Goal: Task Accomplishment & Management: Manage account settings

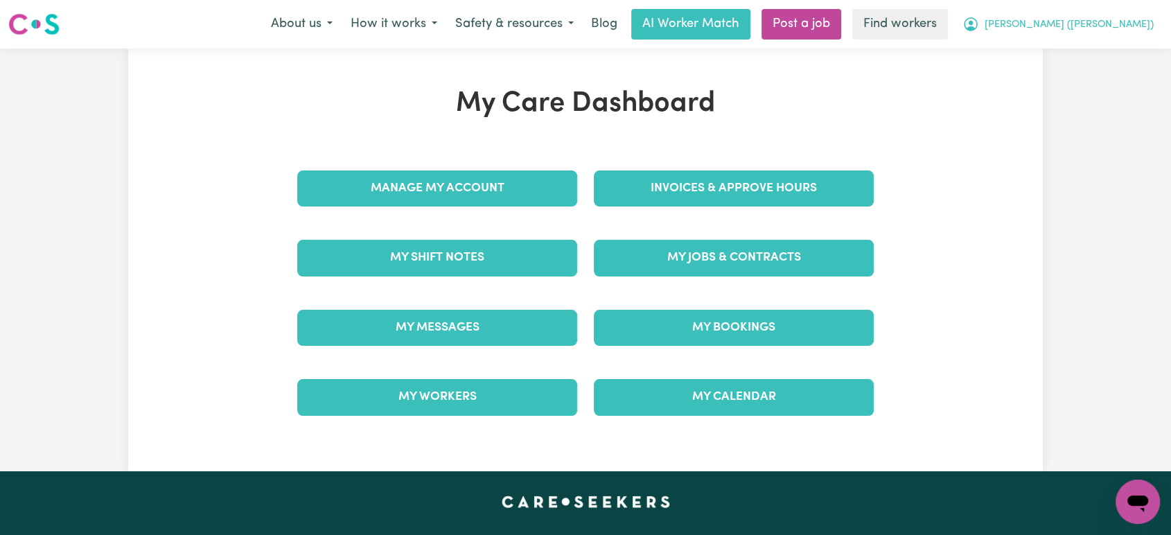
click at [1122, 27] on span "[PERSON_NAME] ([PERSON_NAME])" at bounding box center [1068, 24] width 169 height 15
drag, startPoint x: 1122, startPoint y: 35, endPoint x: 1108, endPoint y: 48, distance: 18.6
click at [1119, 48] on link "My Dashboard" at bounding box center [1106, 54] width 109 height 26
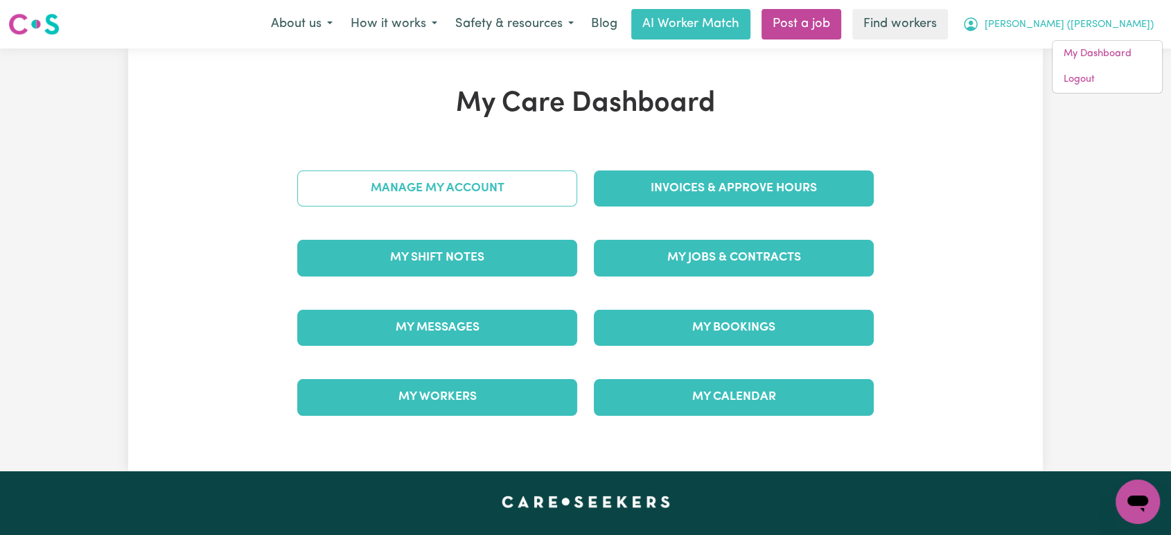
click at [483, 186] on link "Manage My Account" at bounding box center [437, 188] width 280 height 36
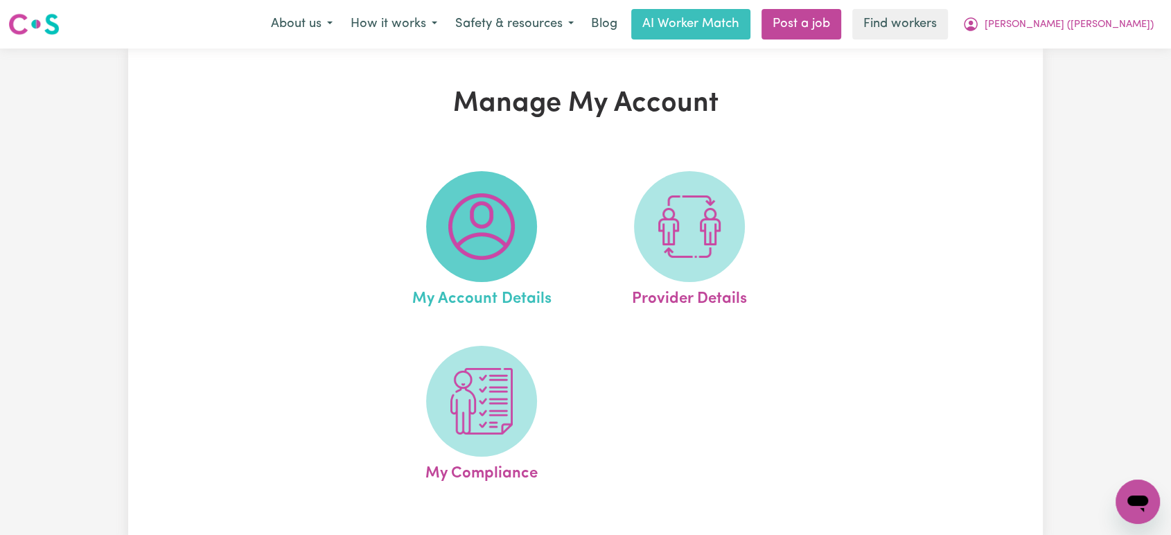
click at [506, 221] on img at bounding box center [481, 226] width 67 height 67
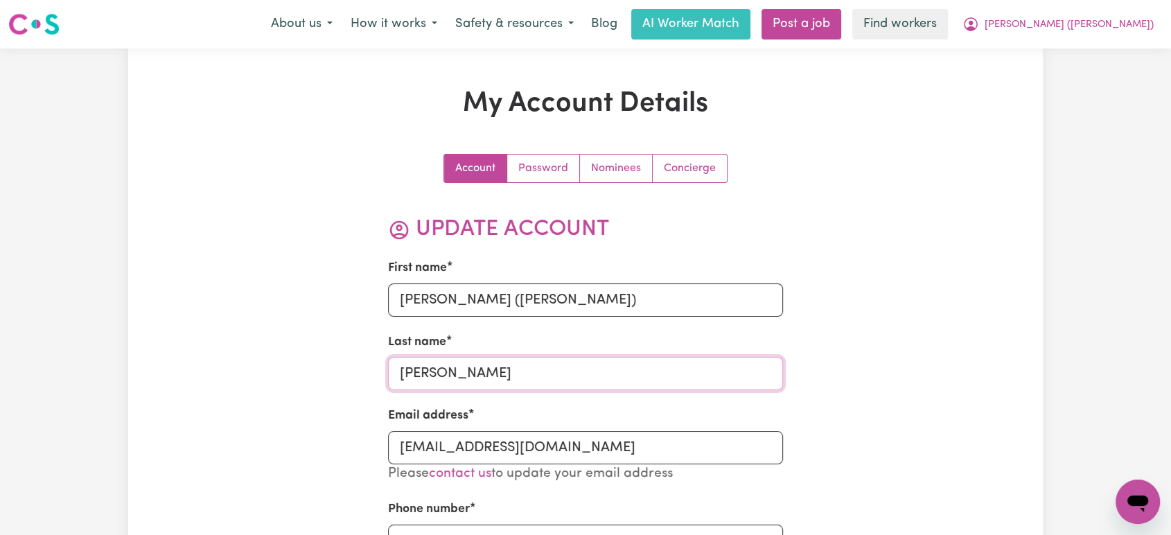
drag, startPoint x: 418, startPoint y: 384, endPoint x: 427, endPoint y: 373, distance: 13.8
click at [421, 382] on input "[PERSON_NAME]" at bounding box center [586, 373] width 396 height 33
click at [428, 373] on input "[PERSON_NAME]" at bounding box center [586, 373] width 396 height 33
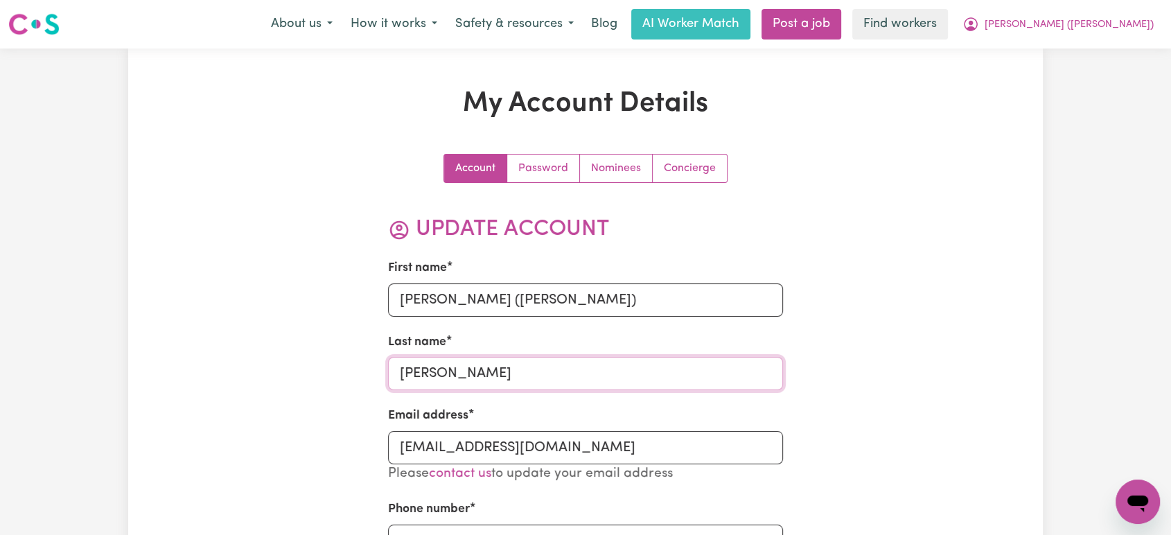
paste input "Kalie"
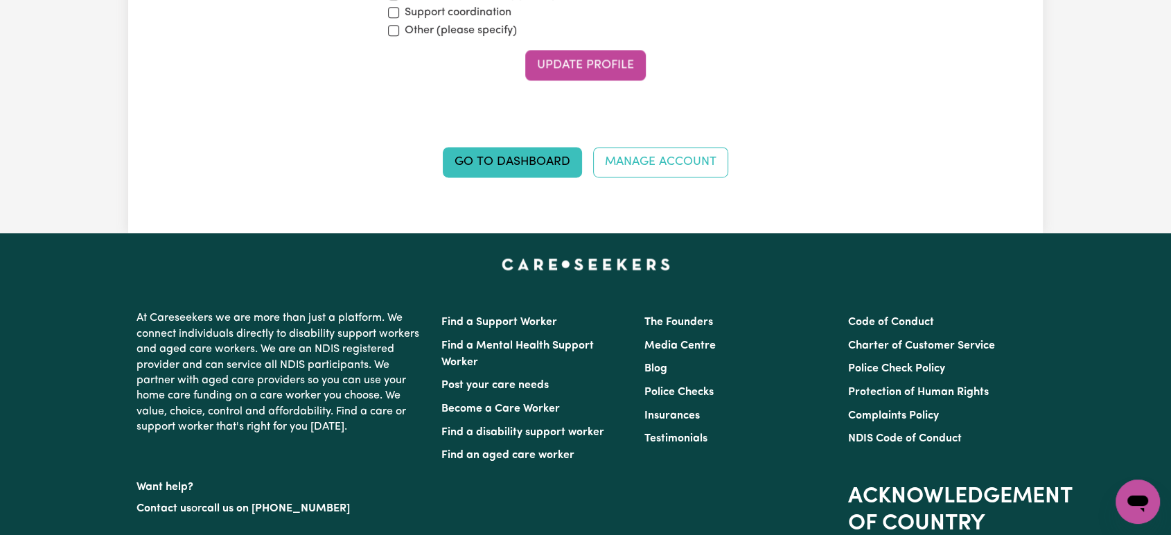
scroll to position [2078, 0]
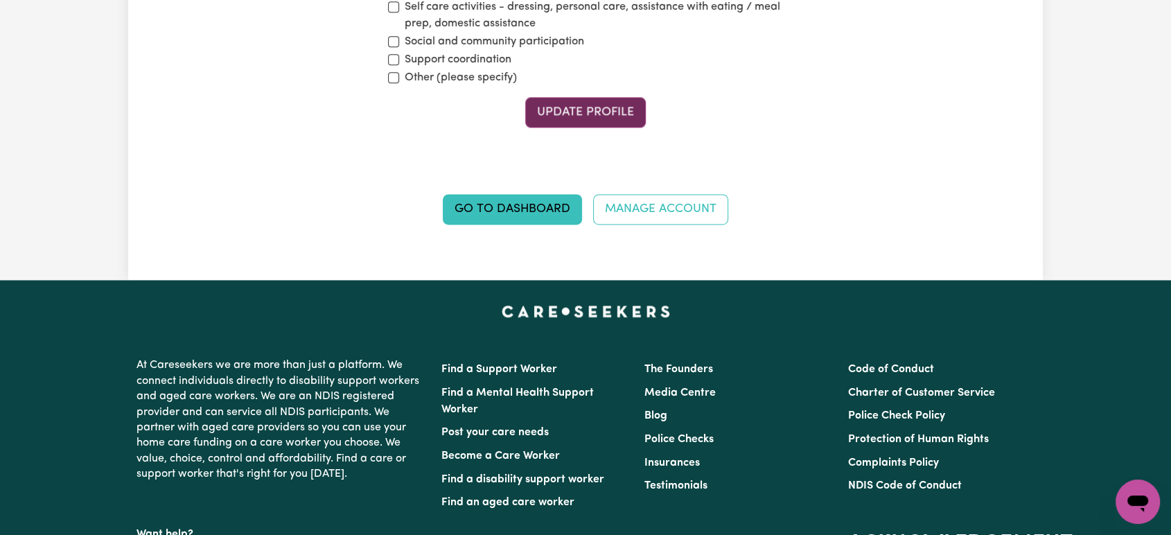
type input "Kalie"
click at [590, 109] on button "Update Profile" at bounding box center [585, 112] width 121 height 30
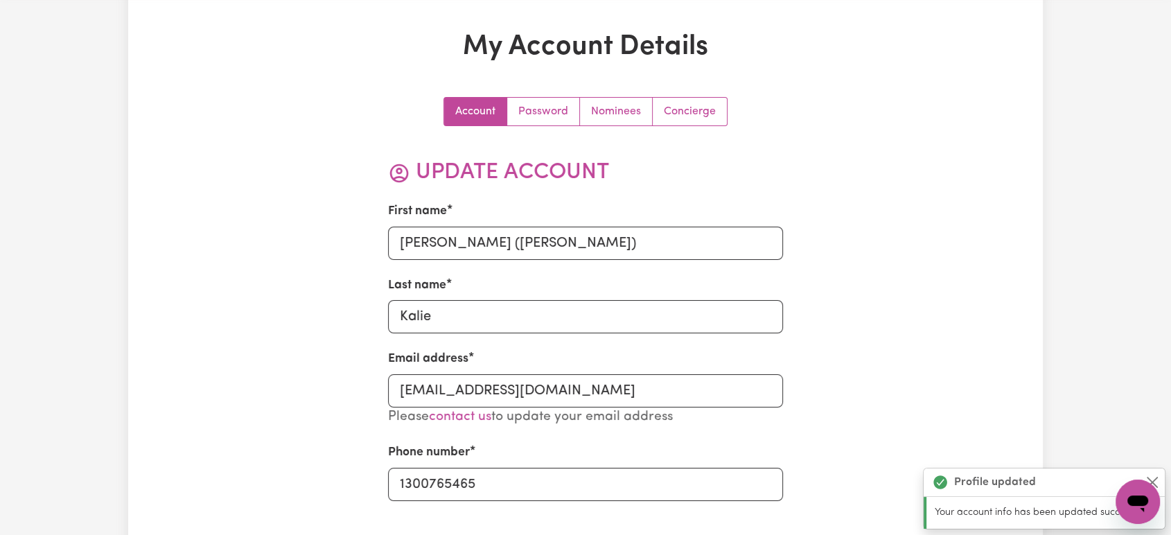
scroll to position [0, 0]
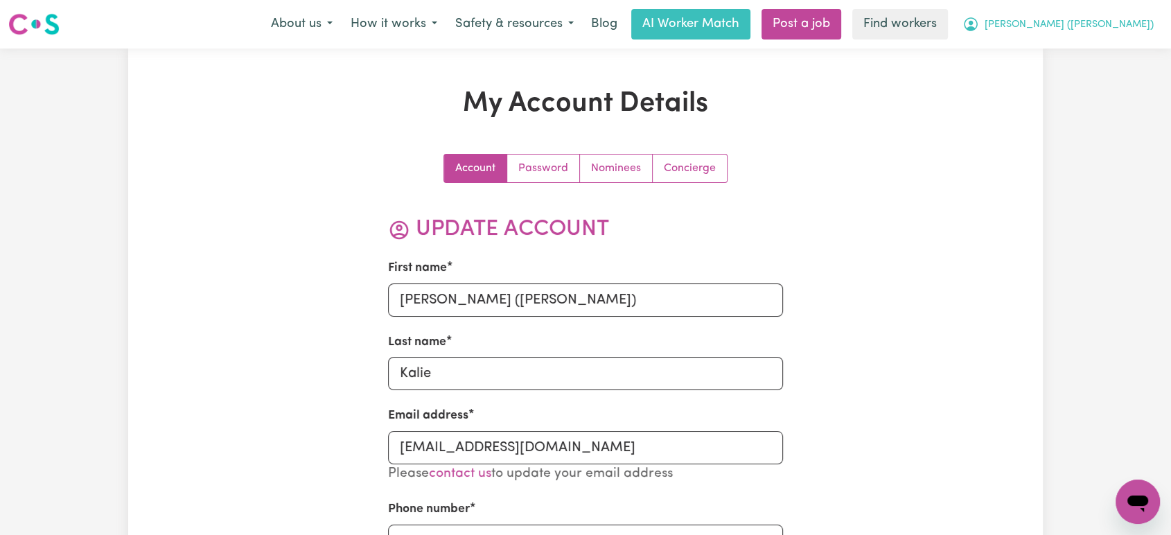
click at [1124, 25] on span "[PERSON_NAME] ([PERSON_NAME])" at bounding box center [1068, 24] width 169 height 15
click at [1125, 49] on link "My Dashboard" at bounding box center [1106, 54] width 109 height 26
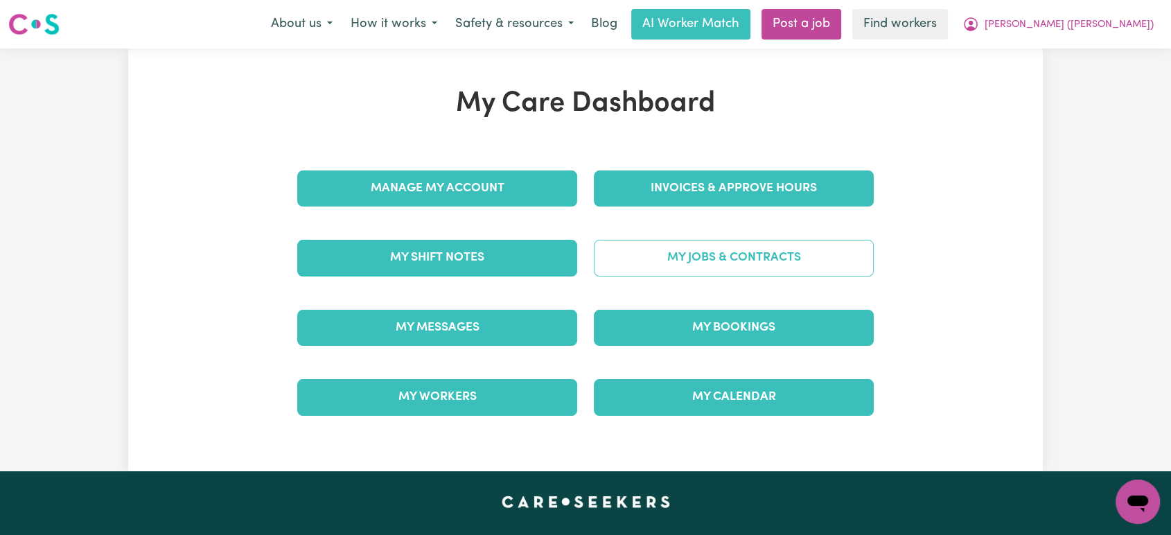
click at [724, 254] on link "My Jobs & Contracts" at bounding box center [734, 258] width 280 height 36
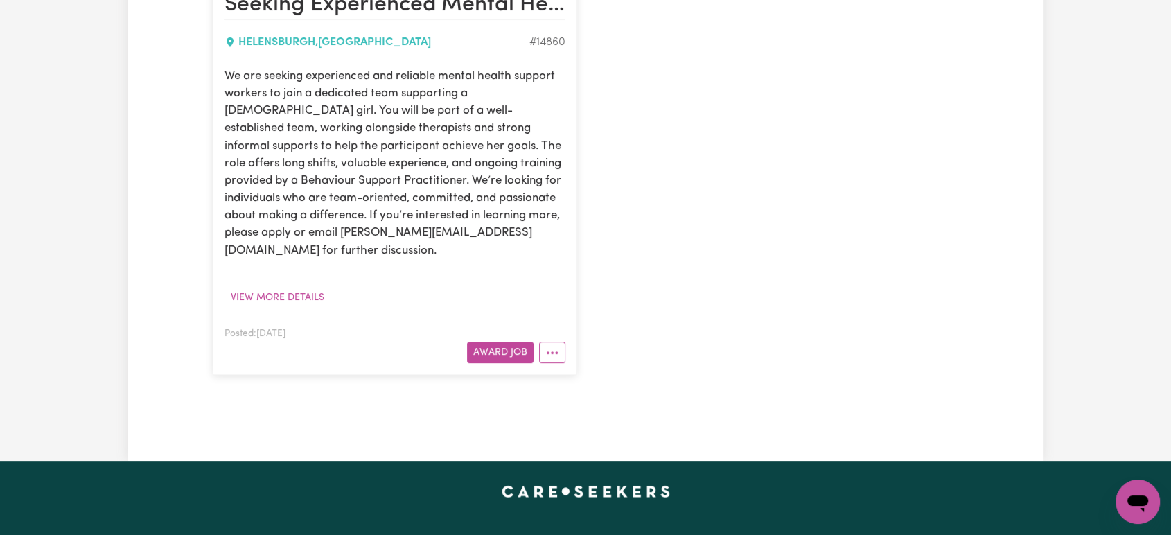
scroll to position [384, 0]
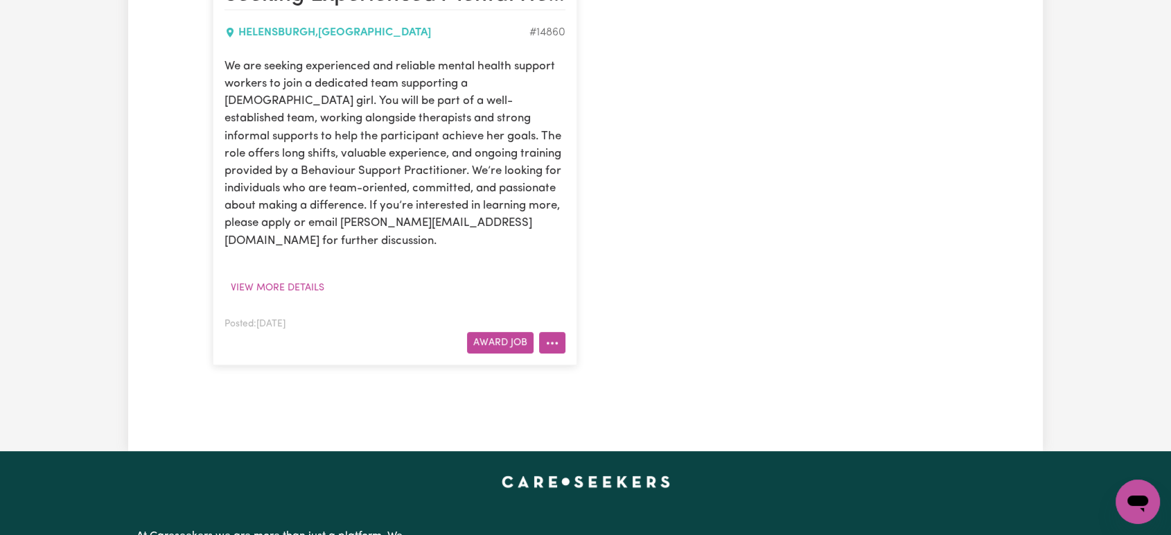
click at [560, 332] on button "More options" at bounding box center [552, 342] width 26 height 21
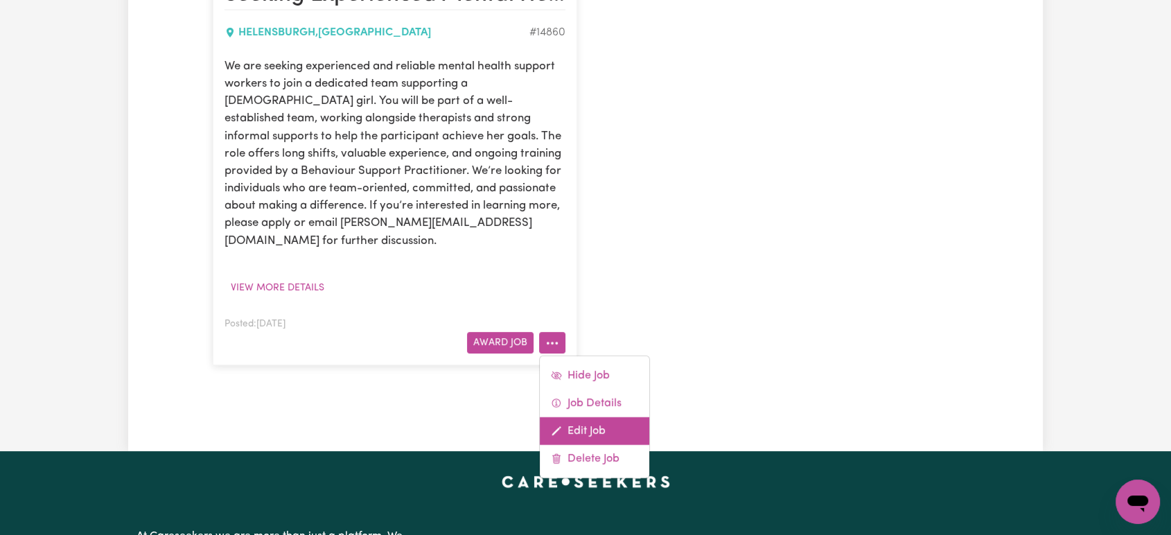
click at [603, 417] on link "Edit Job" at bounding box center [594, 431] width 109 height 28
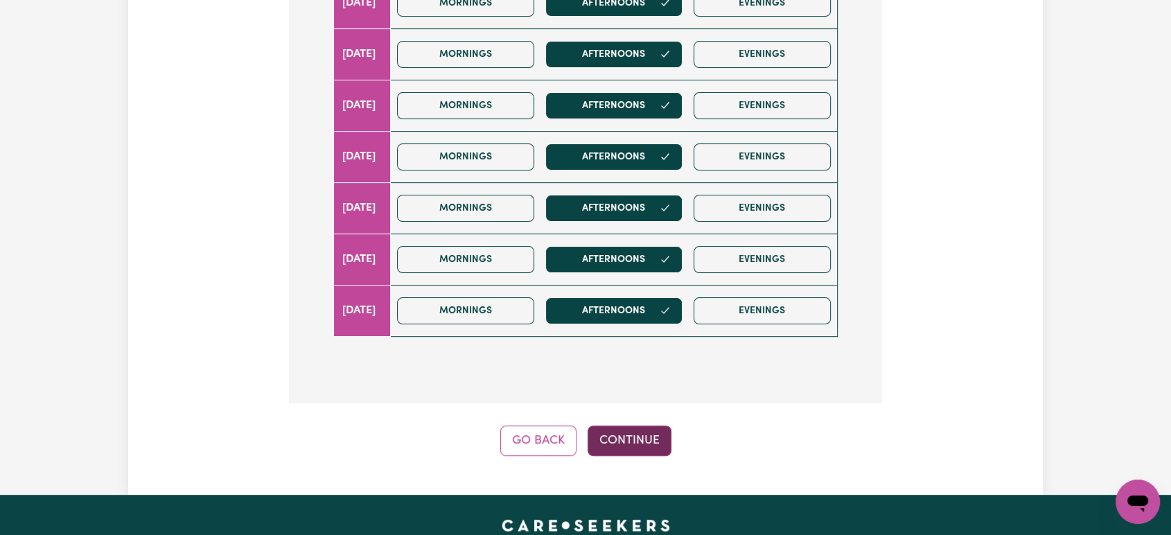
click at [654, 447] on button "Continue" at bounding box center [629, 440] width 84 height 30
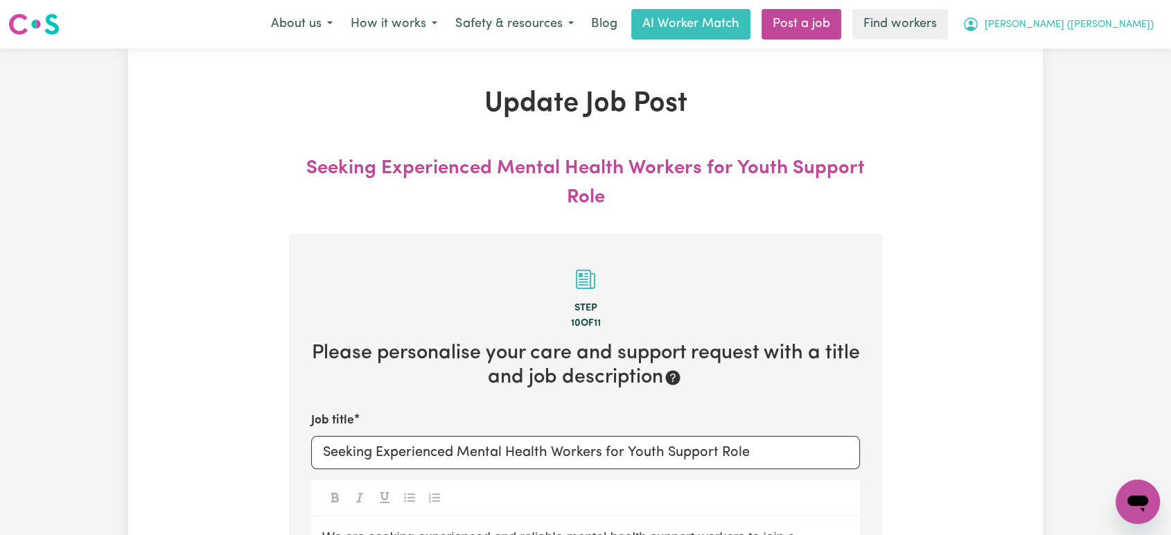
click at [1124, 30] on span "[PERSON_NAME] ([PERSON_NAME])" at bounding box center [1068, 24] width 169 height 15
click at [1116, 60] on link "My Dashboard" at bounding box center [1106, 54] width 109 height 26
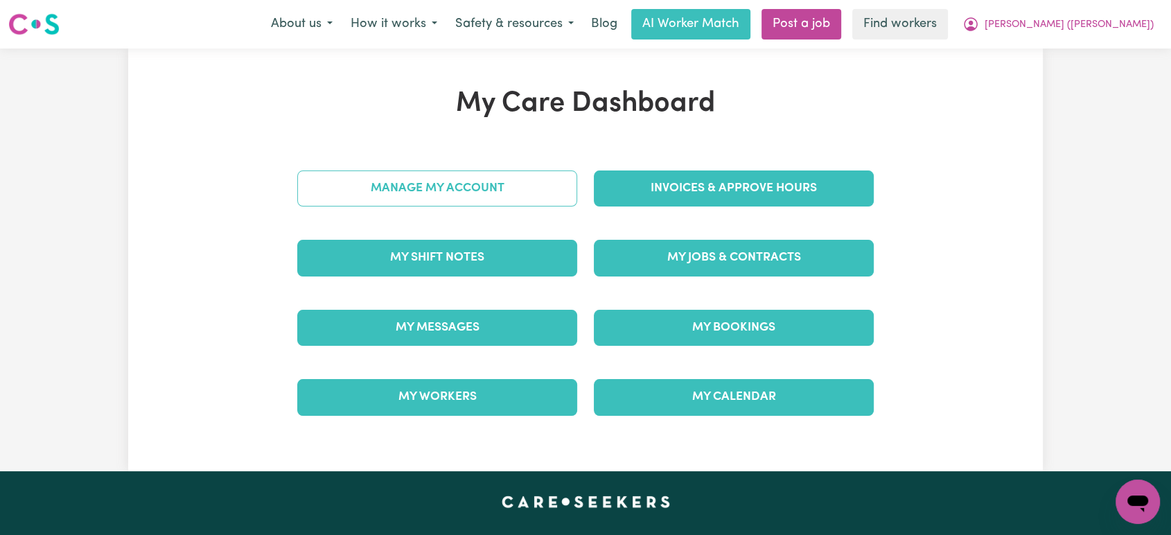
click at [491, 189] on link "Manage My Account" at bounding box center [437, 188] width 280 height 36
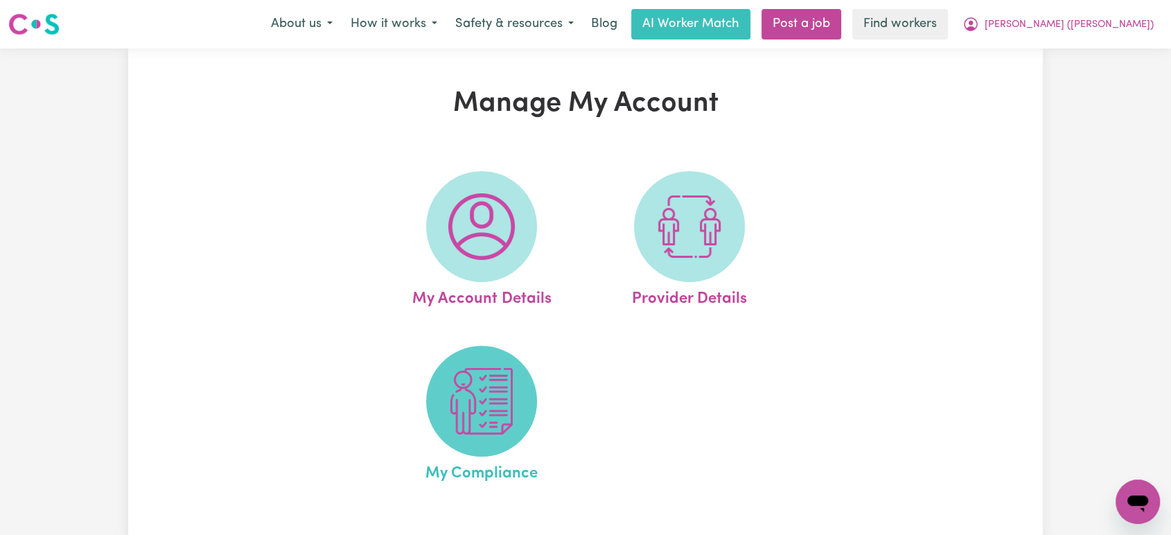
click at [492, 436] on span at bounding box center [481, 401] width 111 height 111
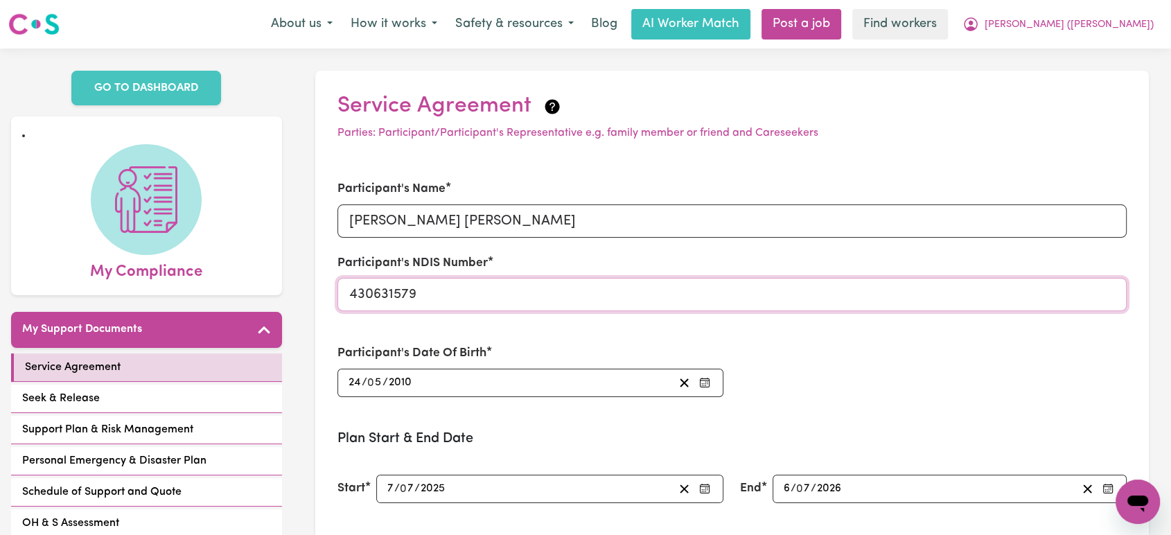
click at [396, 297] on input "430631579" at bounding box center [732, 294] width 790 height 33
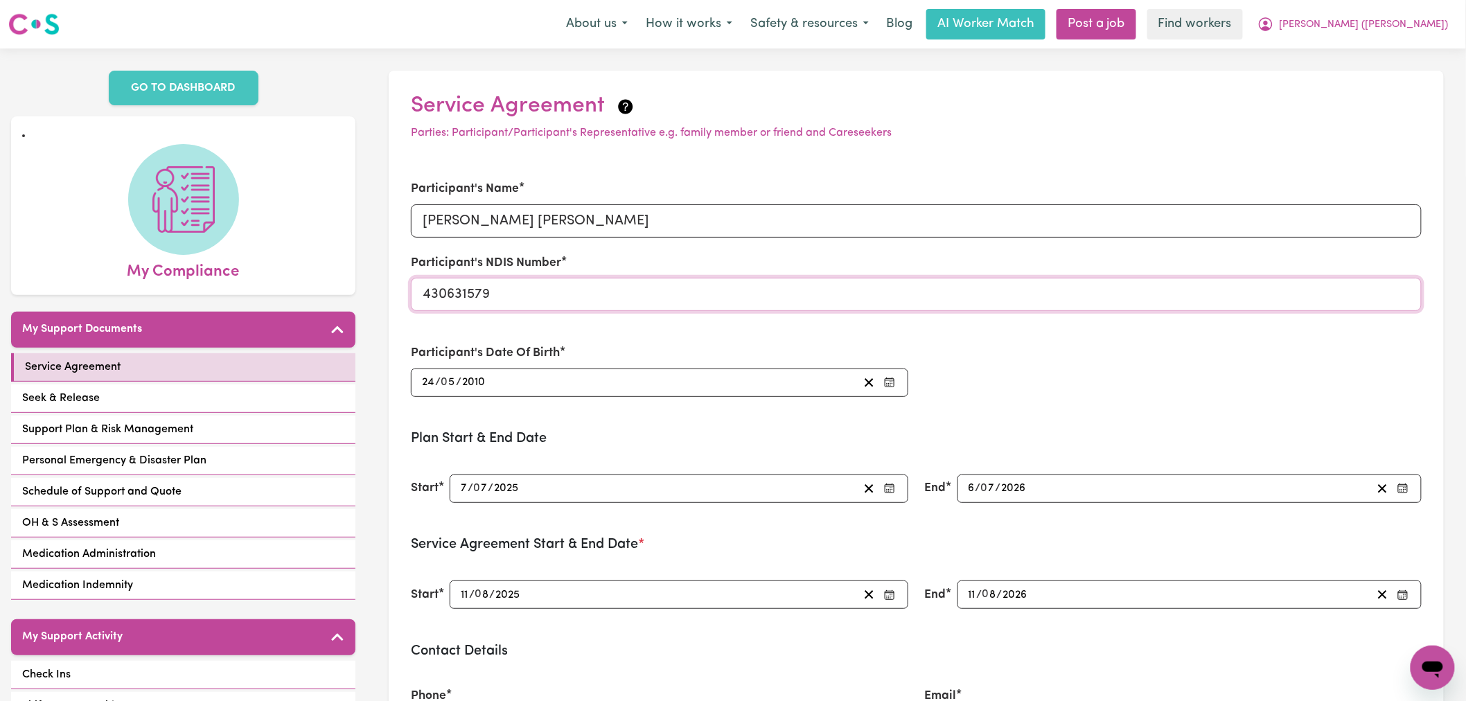
click at [473, 296] on input "430631579" at bounding box center [916, 294] width 1011 height 33
drag, startPoint x: 1406, startPoint y: 24, endPoint x: 1410, endPoint y: 33, distance: 9.0
click at [1170, 24] on span "[PERSON_NAME] ([PERSON_NAME])" at bounding box center [1364, 24] width 169 height 15
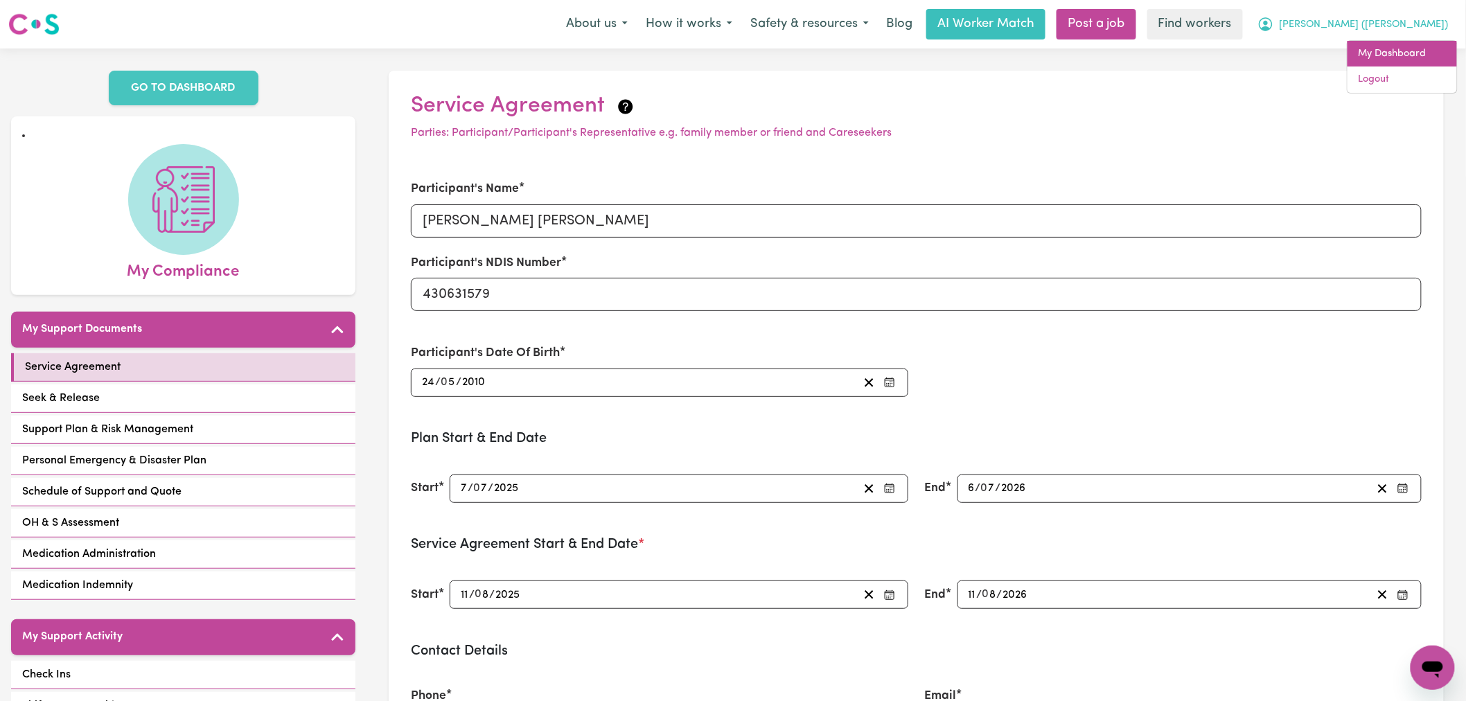
click at [1170, 45] on link "My Dashboard" at bounding box center [1401, 54] width 109 height 26
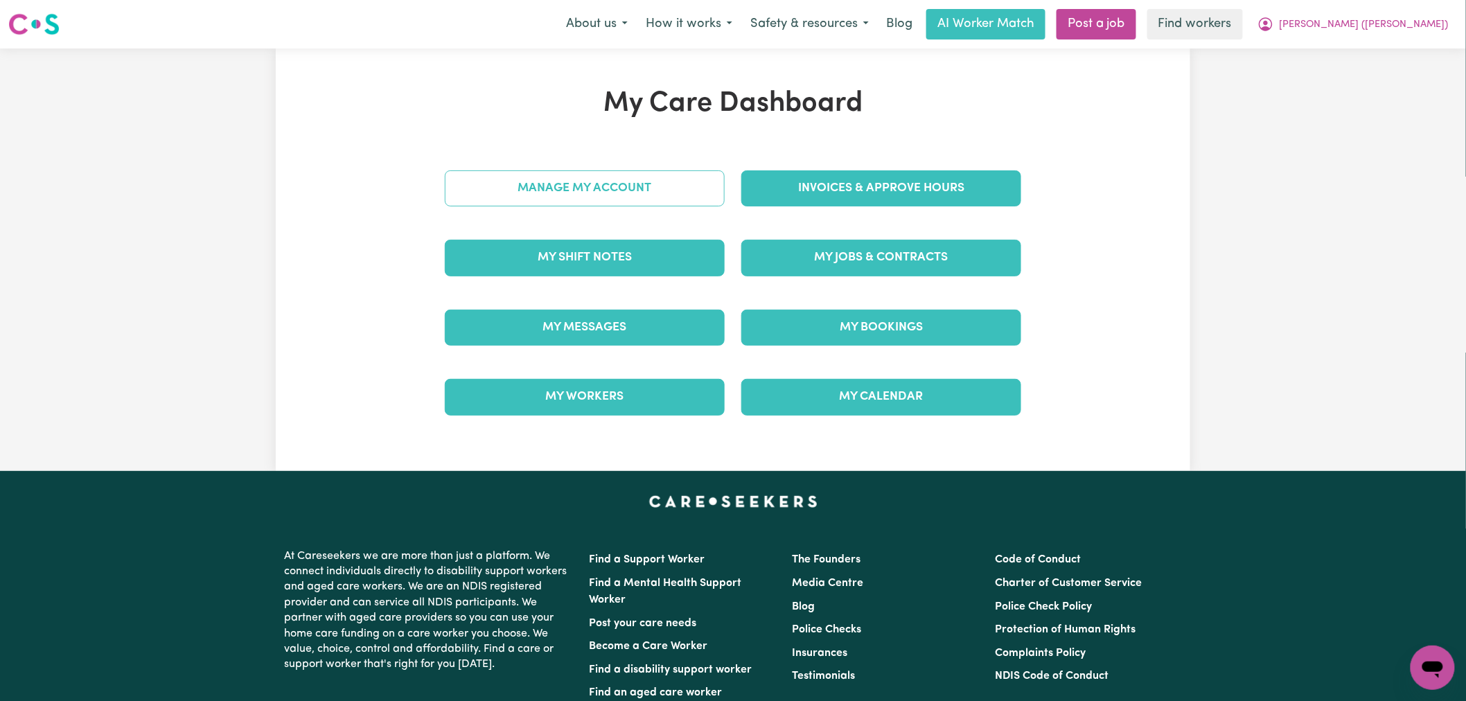
click at [652, 187] on link "Manage My Account" at bounding box center [585, 188] width 280 height 36
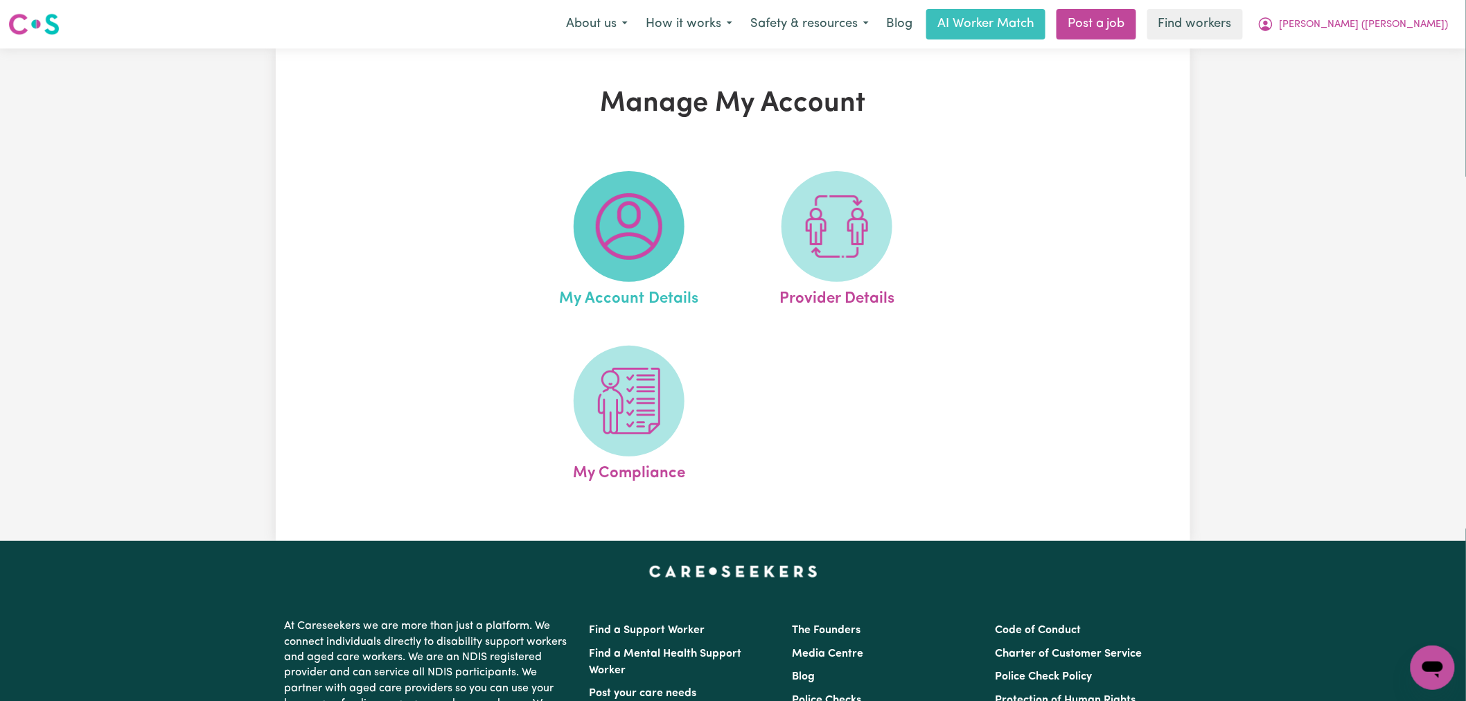
click at [666, 195] on span at bounding box center [629, 226] width 111 height 111
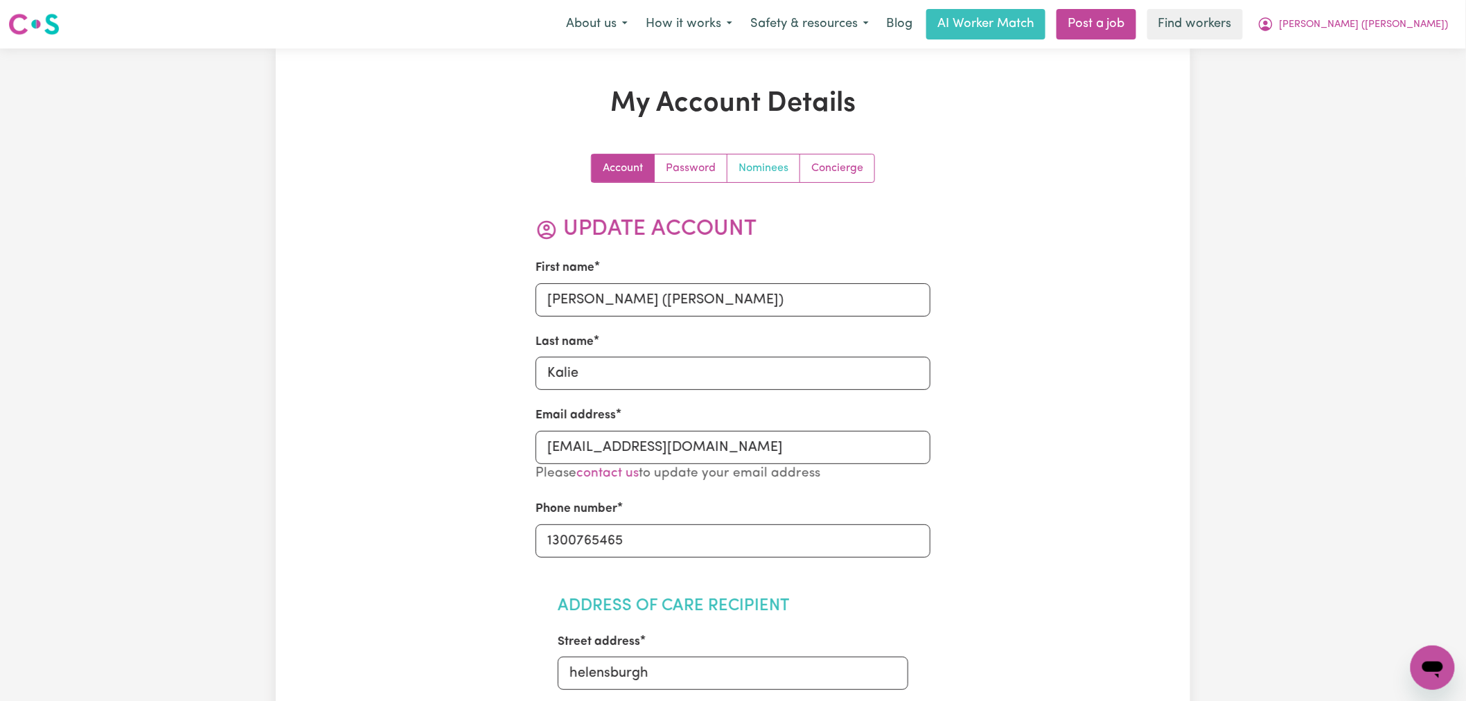
click at [764, 167] on link "Nominees" at bounding box center [763, 168] width 73 height 28
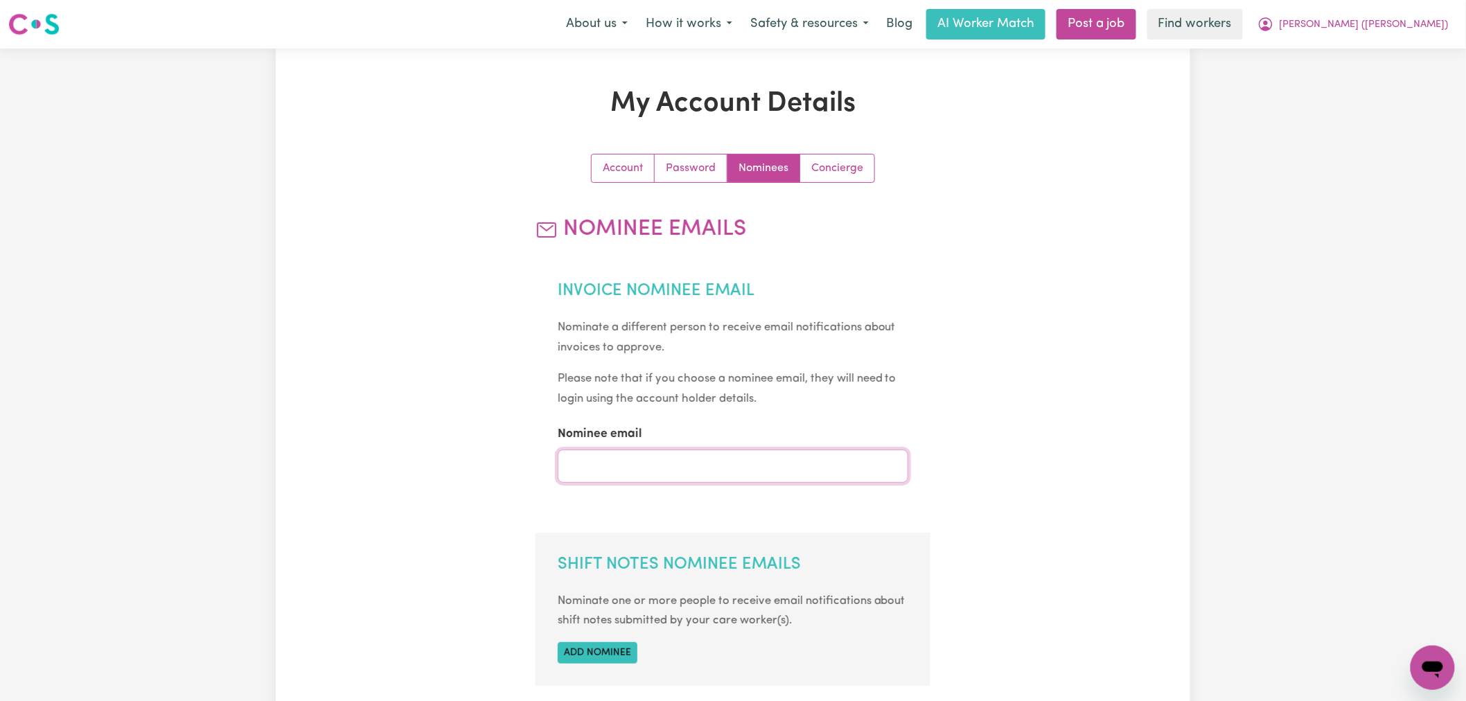
drag, startPoint x: 617, startPoint y: 469, endPoint x: 624, endPoint y: 459, distance: 12.5
click at [617, 468] on input "Nominee email" at bounding box center [733, 466] width 351 height 33
type input "[PERSON_NAME][EMAIL_ADDRESS][DOMAIN_NAME]"
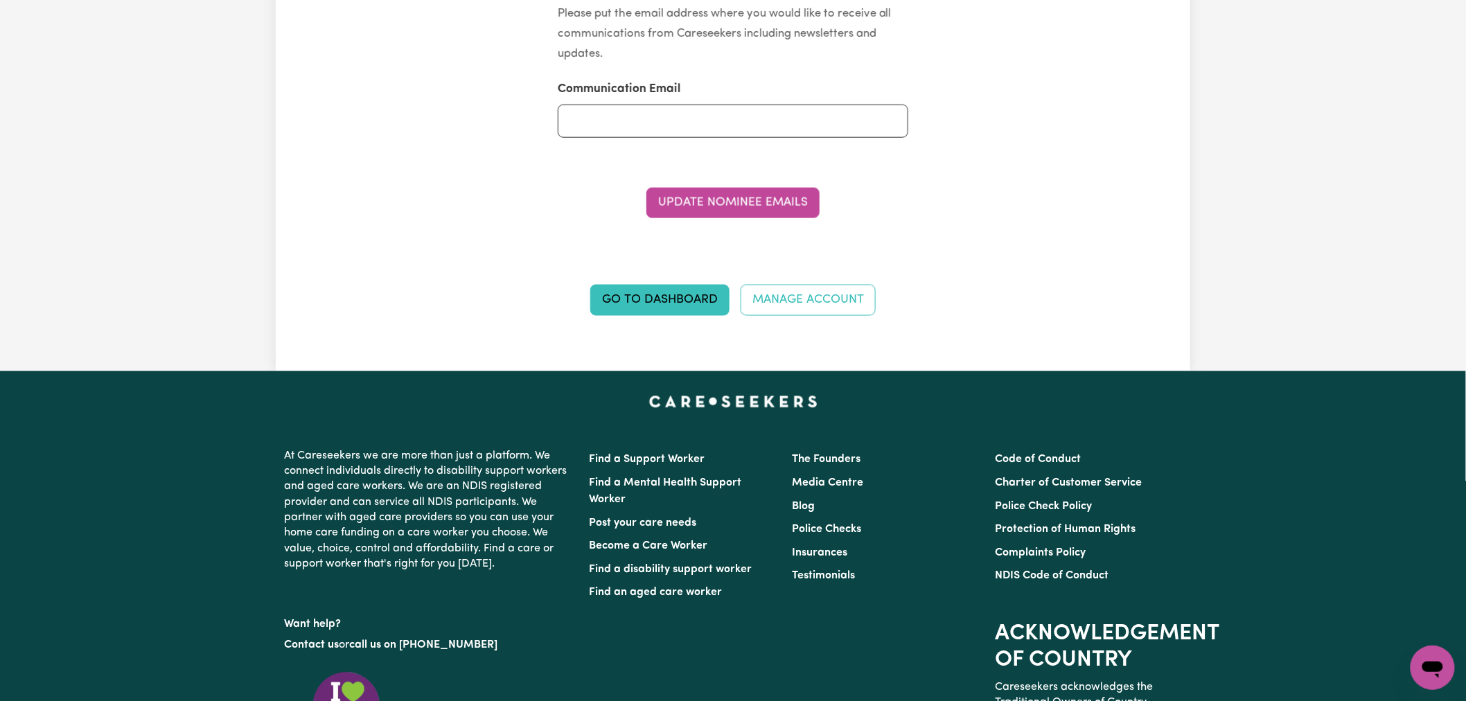
scroll to position [847, 0]
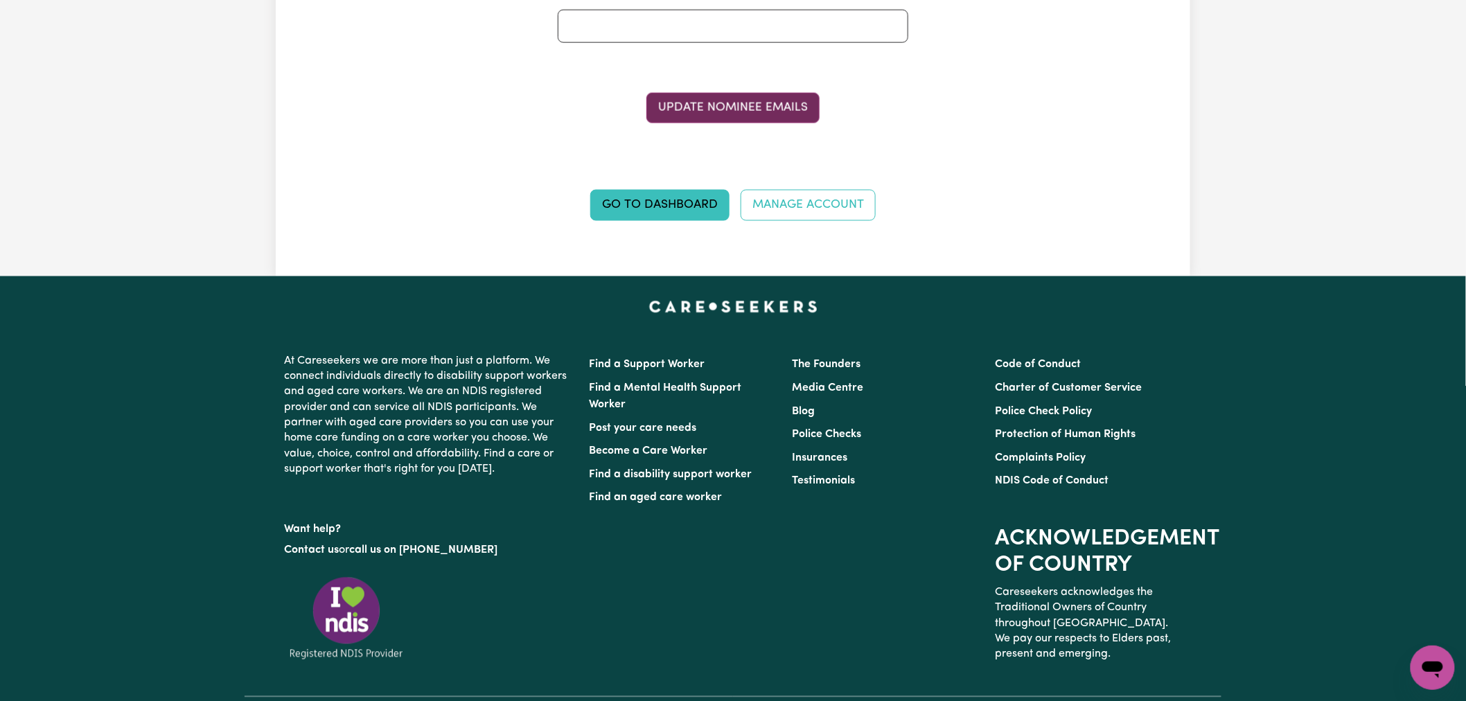
click at [734, 112] on button "Update Nominee Emails" at bounding box center [732, 108] width 173 height 30
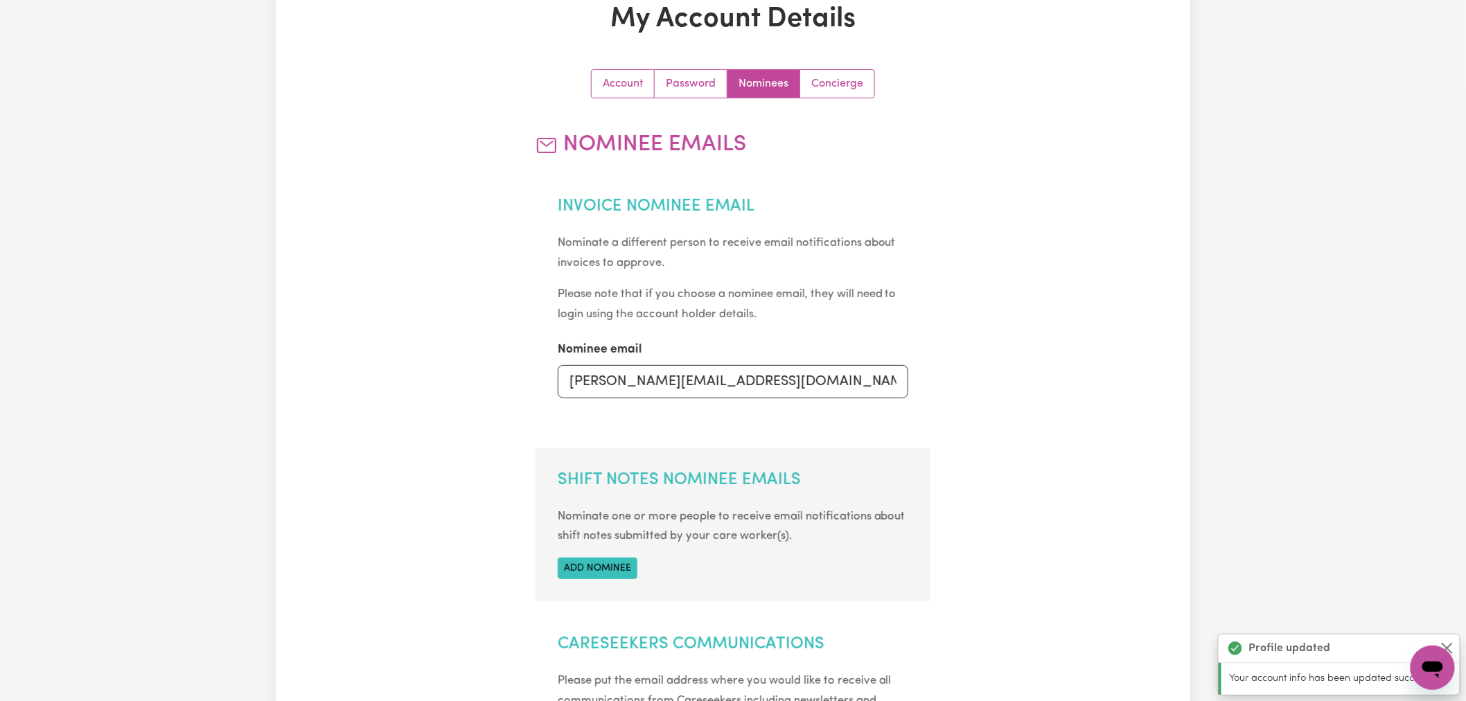
scroll to position [0, 0]
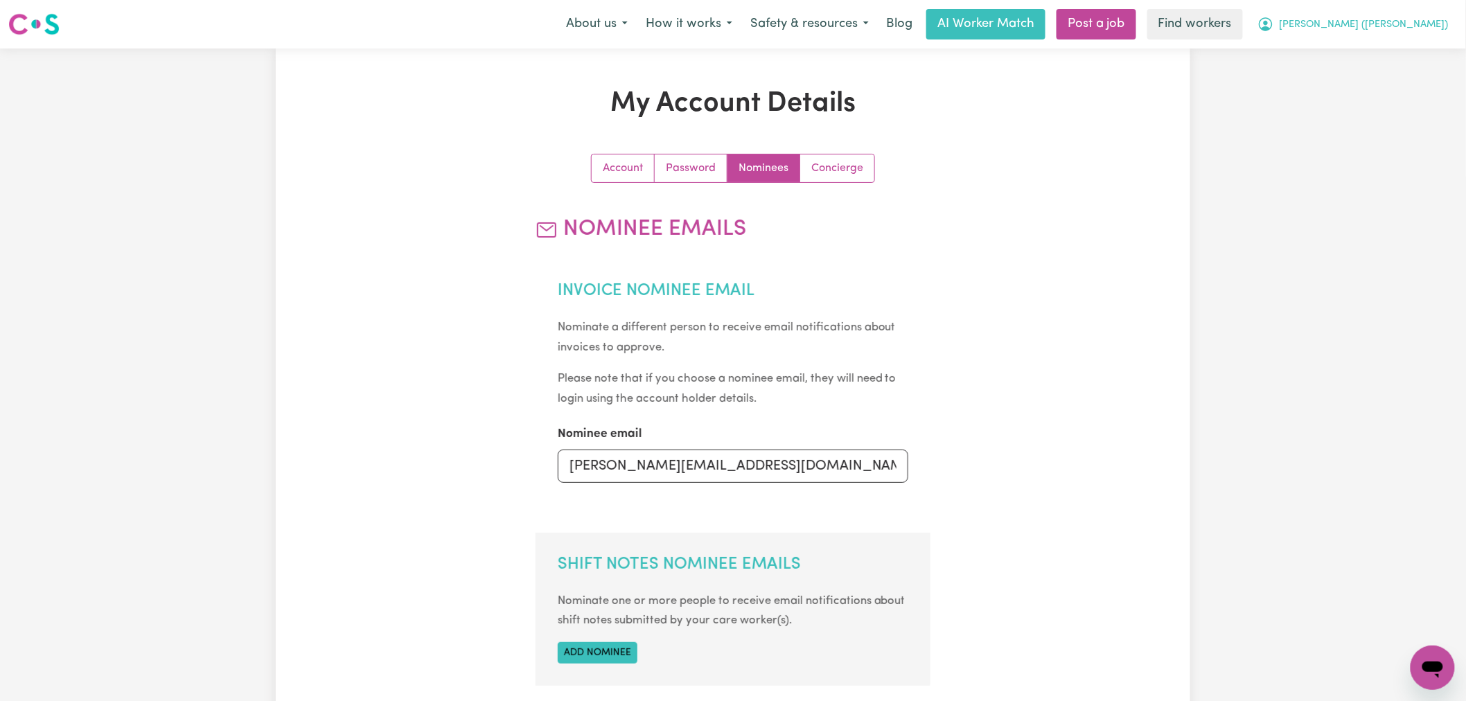
click at [1170, 19] on span "[PERSON_NAME] ([PERSON_NAME])" at bounding box center [1364, 24] width 169 height 15
click at [1170, 52] on link "My Dashboard" at bounding box center [1401, 54] width 109 height 26
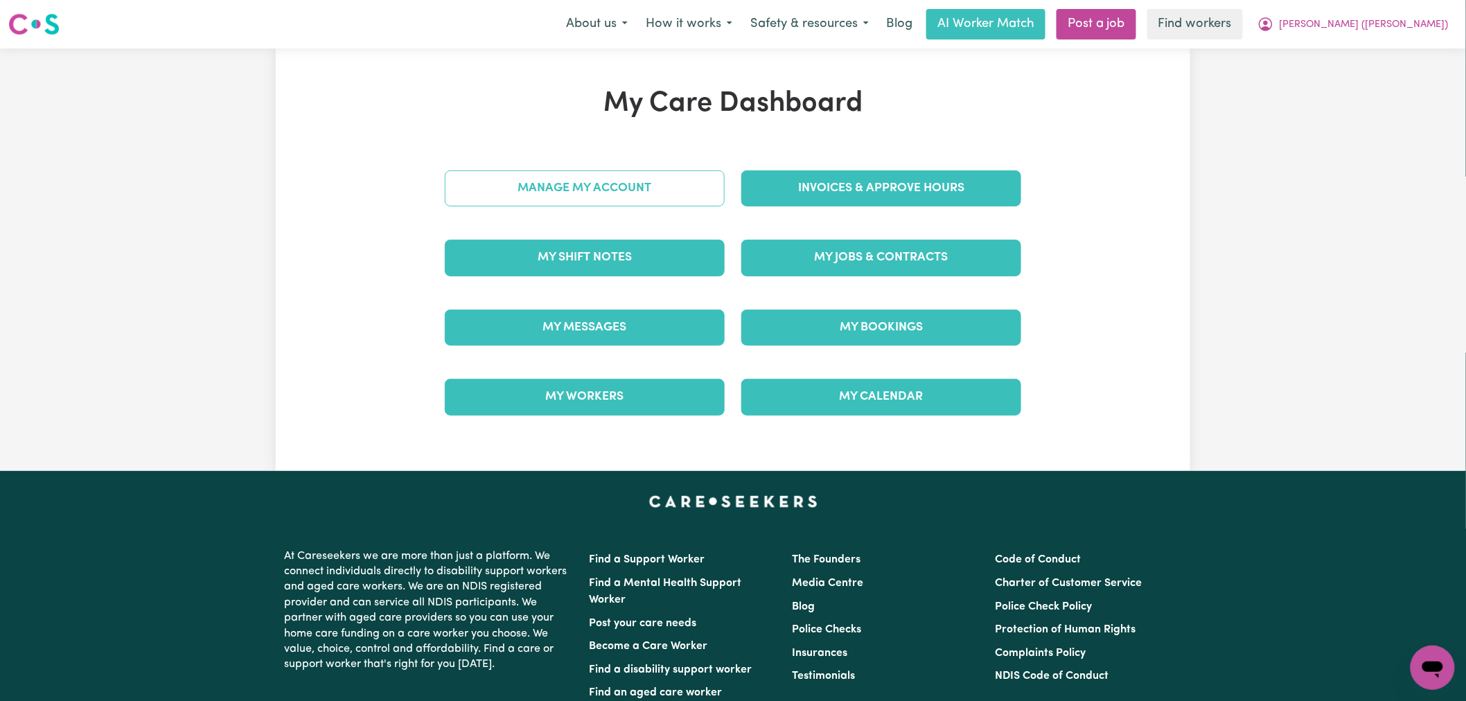
click at [598, 196] on link "Manage My Account" at bounding box center [585, 188] width 280 height 36
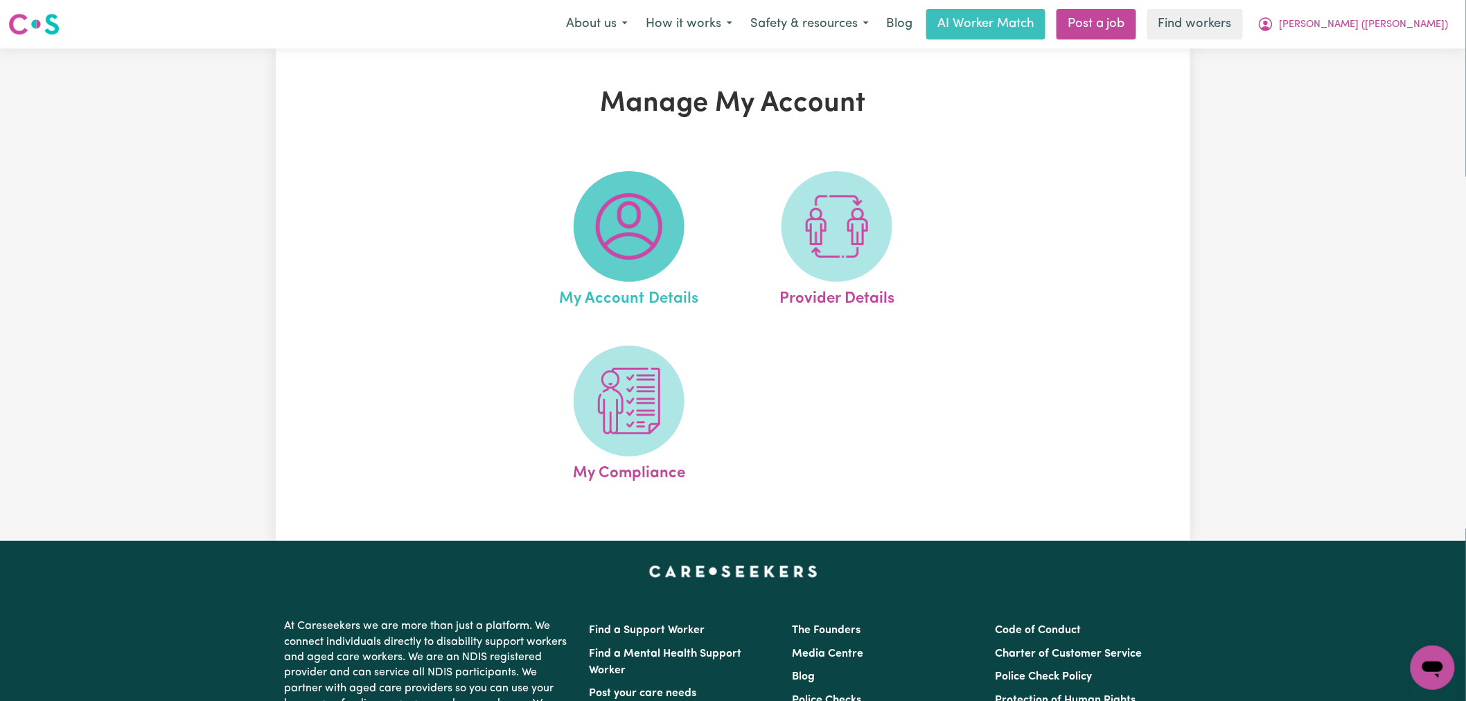
click at [648, 198] on img at bounding box center [629, 226] width 67 height 67
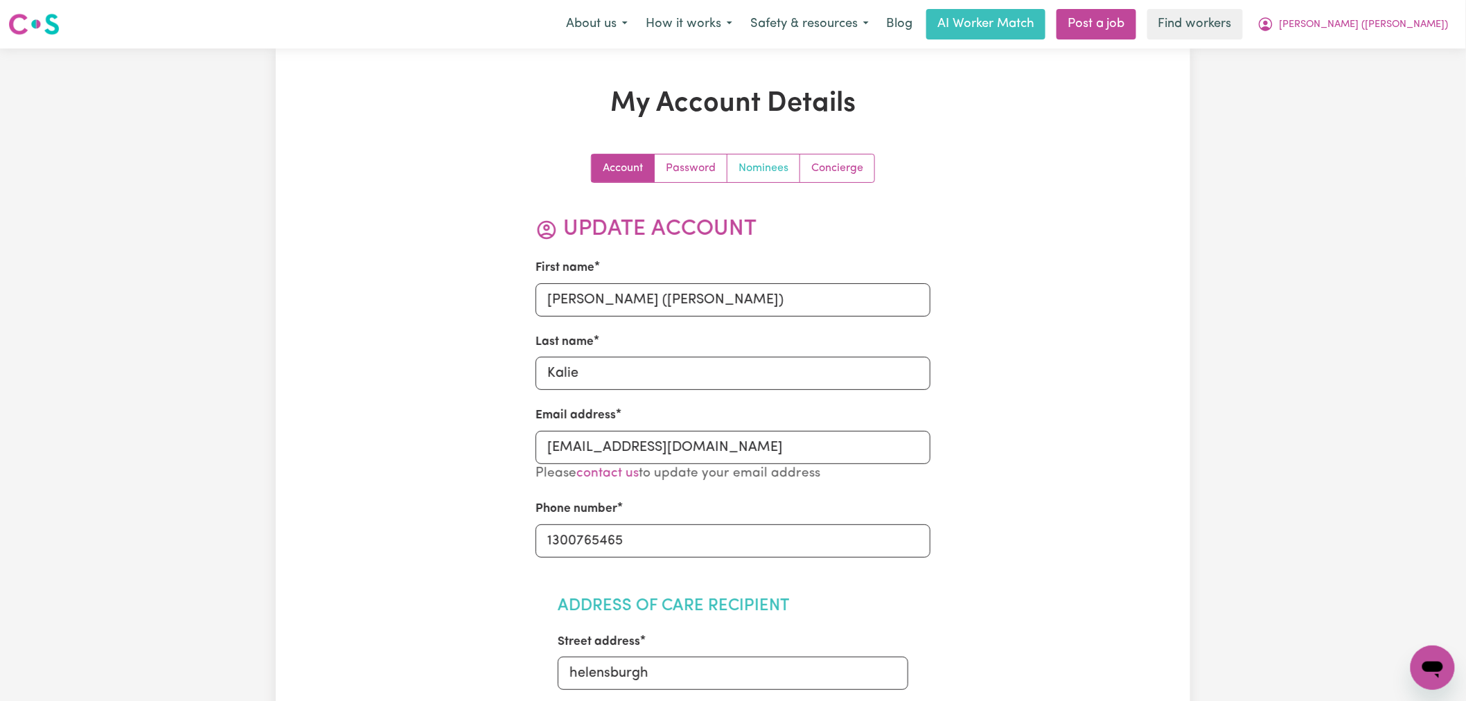
click at [768, 166] on link "Nominees" at bounding box center [763, 168] width 73 height 28
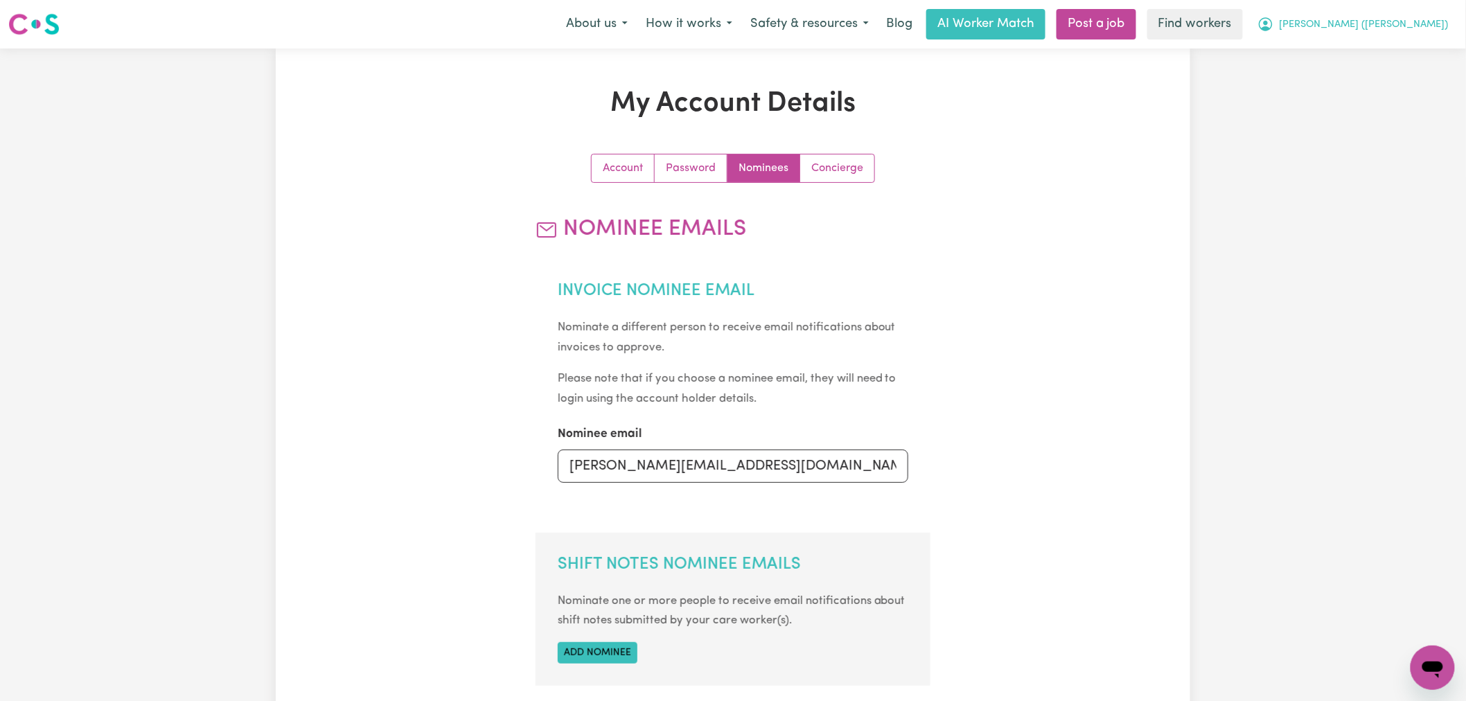
click at [1170, 23] on button "[PERSON_NAME] ([PERSON_NAME])" at bounding box center [1352, 24] width 209 height 29
click at [1170, 54] on link "My Dashboard" at bounding box center [1401, 54] width 109 height 26
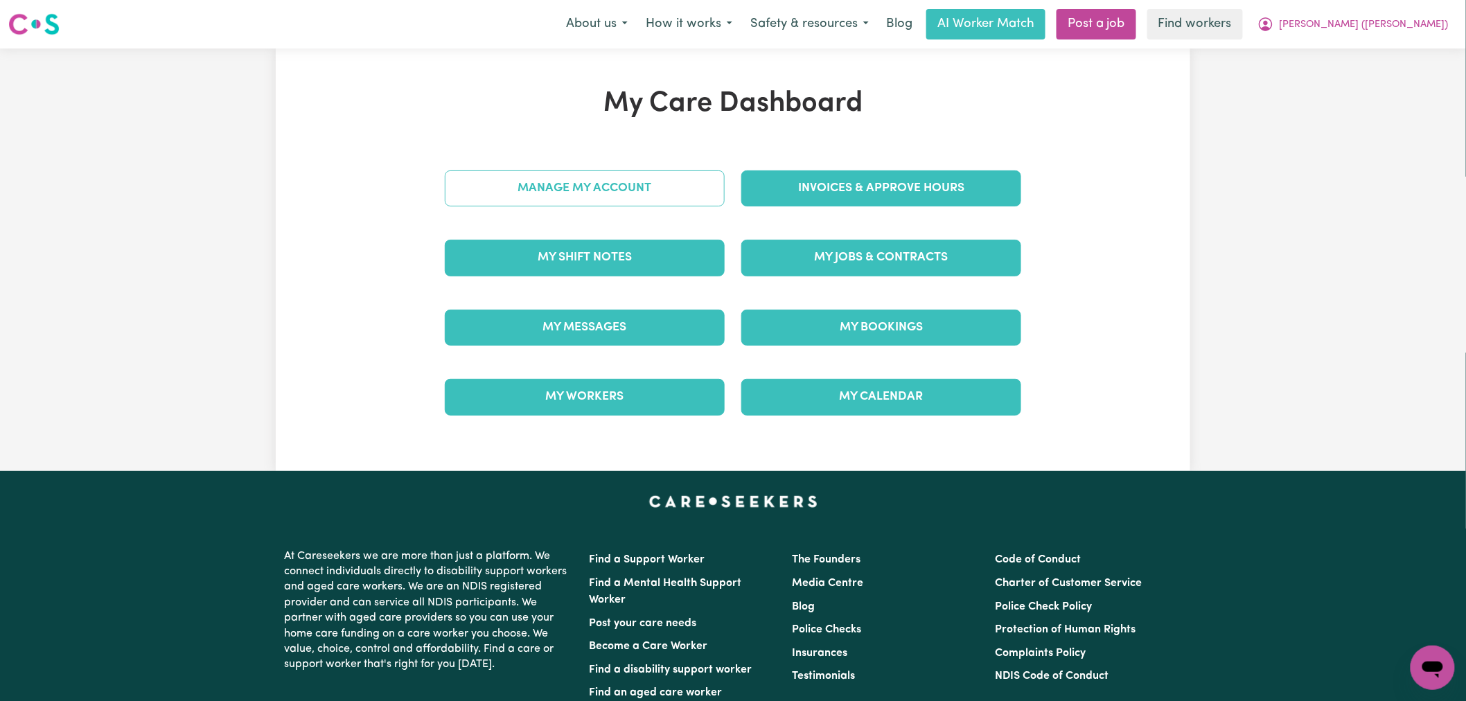
click at [689, 192] on link "Manage My Account" at bounding box center [585, 188] width 280 height 36
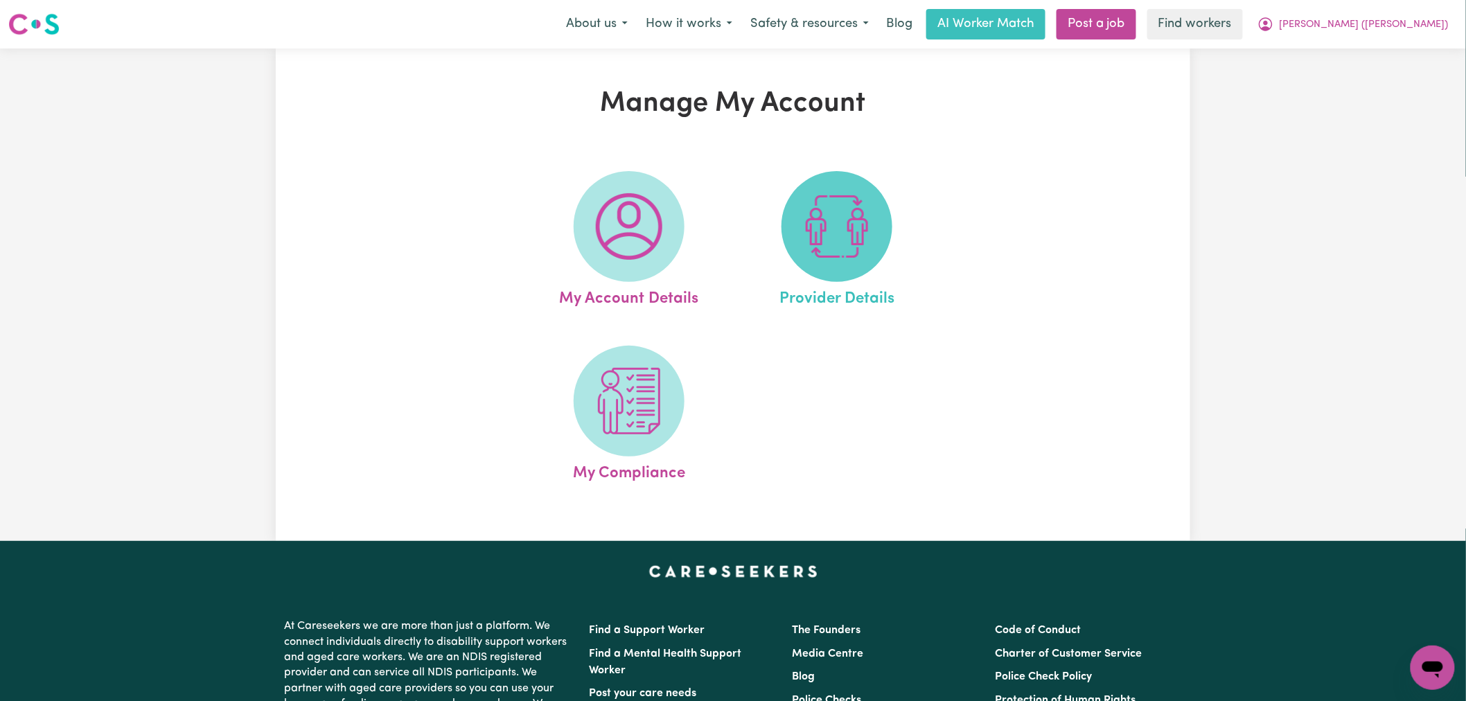
click at [863, 206] on img at bounding box center [837, 226] width 67 height 67
select select "NDIS_FUNDING_AGENCY_MANAGED"
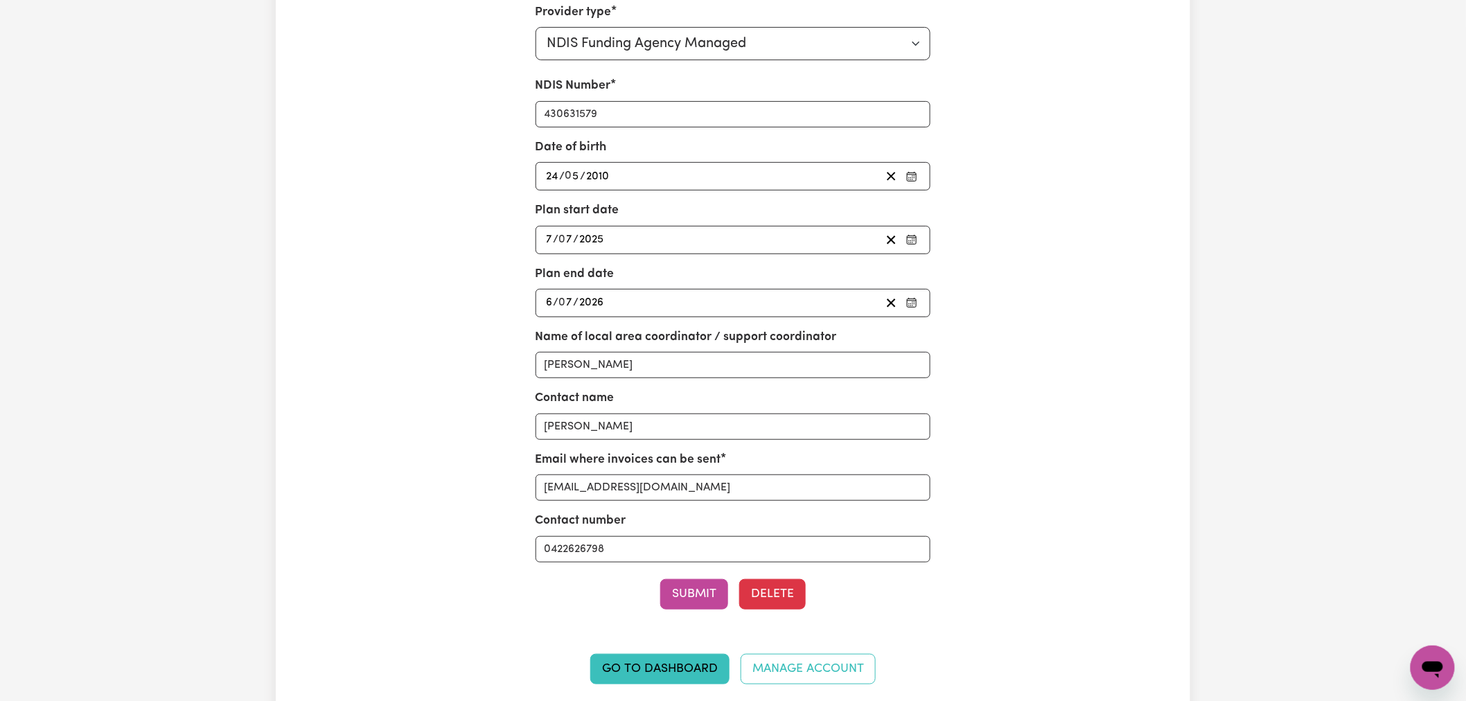
scroll to position [154, 0]
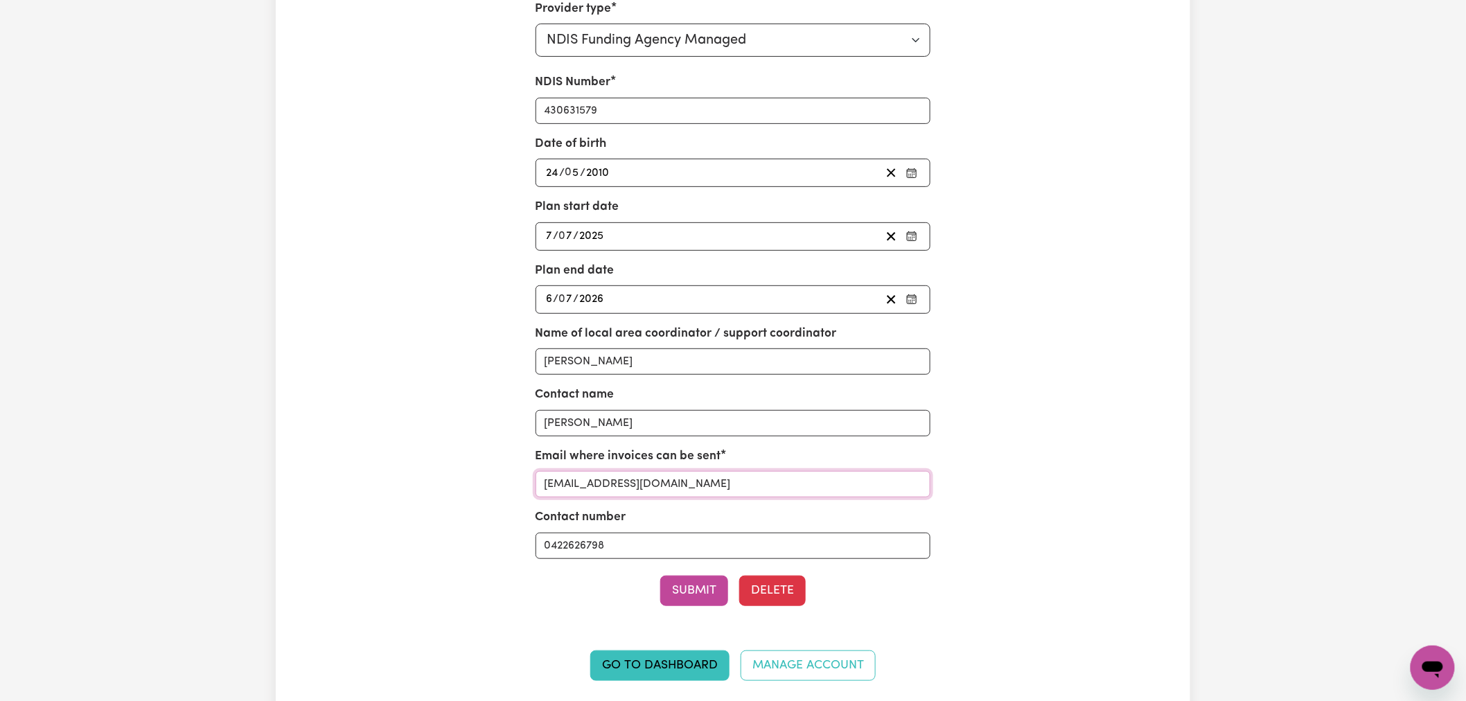
click at [647, 482] on input "[EMAIL_ADDRESS][DOMAIN_NAME]" at bounding box center [733, 484] width 396 height 26
click at [647, 482] on input "d" at bounding box center [733, 484] width 396 height 26
type input "[PERSON_NAME][EMAIL_ADDRESS][DOMAIN_NAME]"
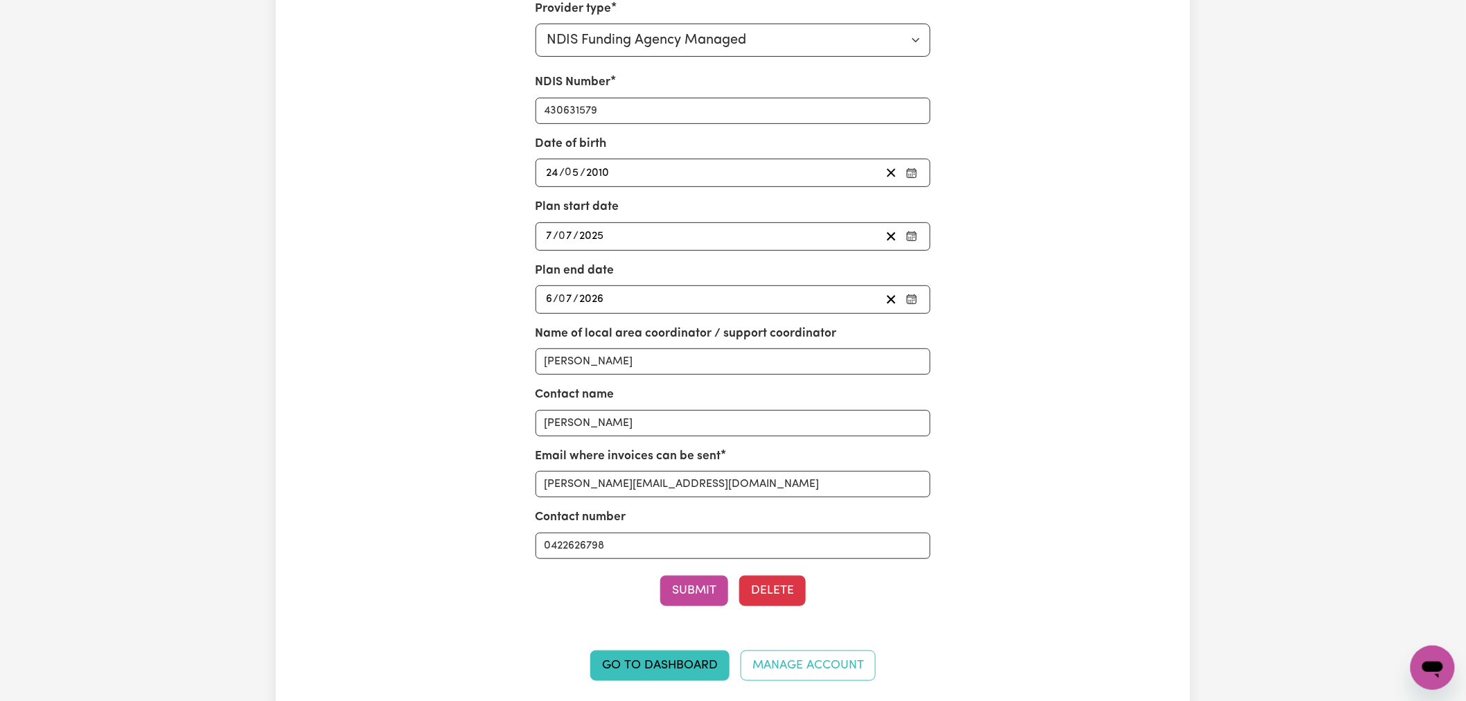
click at [684, 534] on div "Go to Dashboard Manage Account" at bounding box center [732, 651] width 593 height 91
click at [689, 534] on button "Submit" at bounding box center [694, 591] width 68 height 30
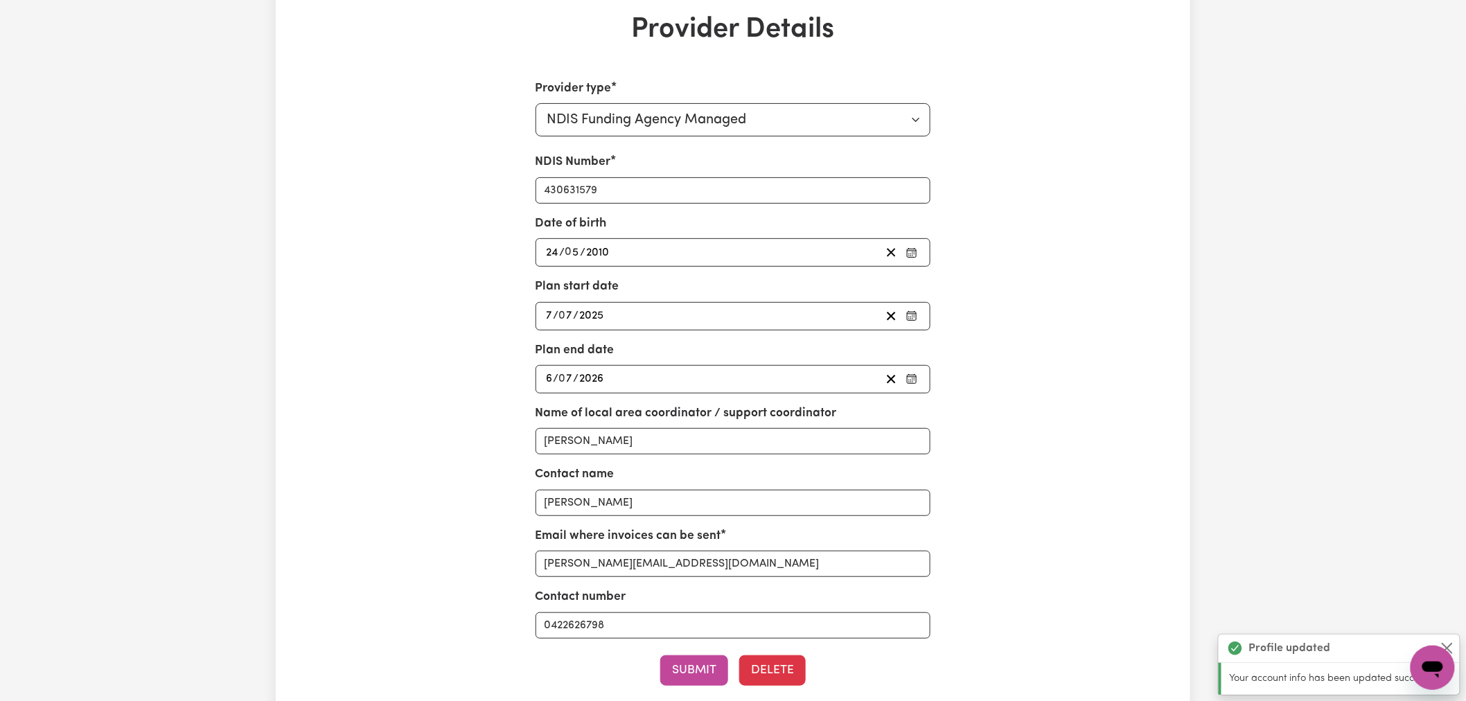
scroll to position [0, 0]
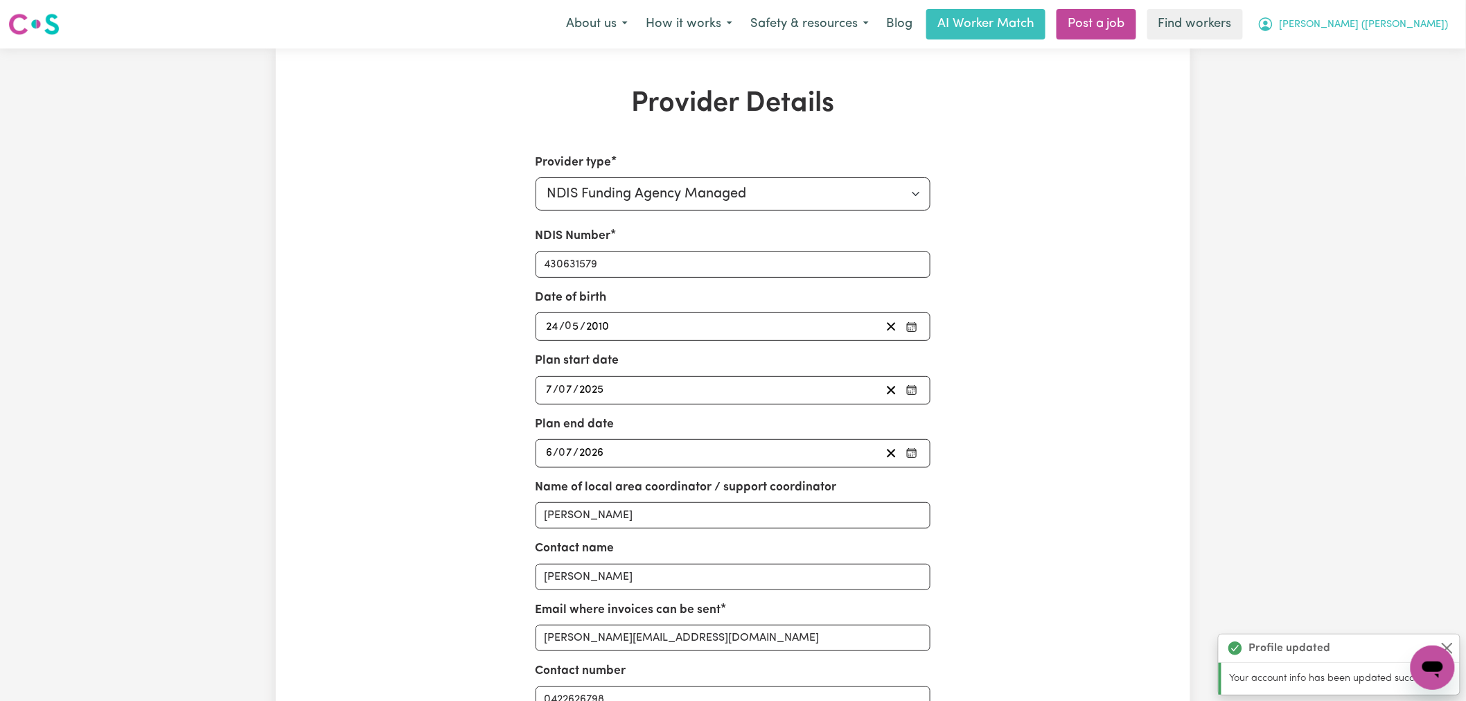
click at [1170, 35] on button "[PERSON_NAME] ([PERSON_NAME])" at bounding box center [1352, 24] width 209 height 29
click at [1170, 51] on link "My Dashboard" at bounding box center [1401, 54] width 109 height 26
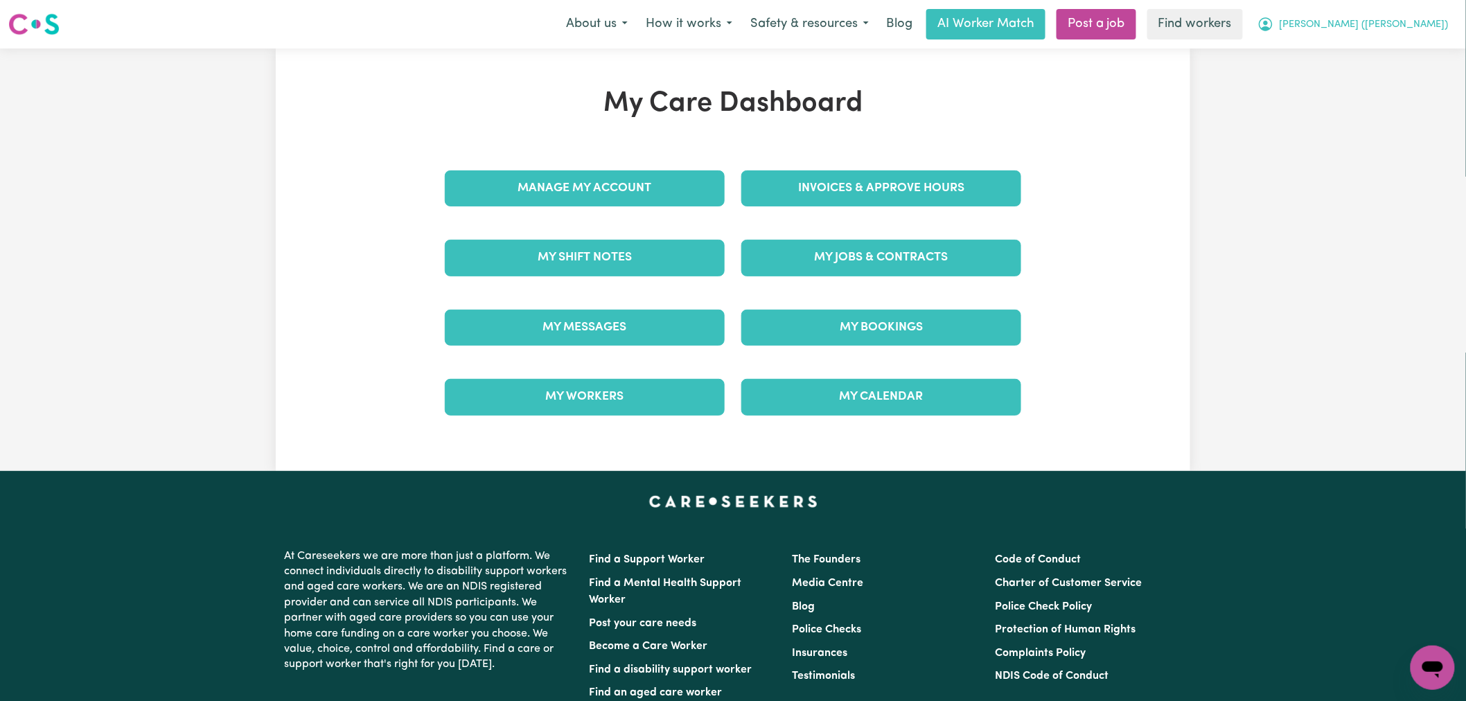
click at [1170, 23] on span "[PERSON_NAME] ([PERSON_NAME])" at bounding box center [1364, 24] width 169 height 15
click at [1170, 73] on link "Logout" at bounding box center [1401, 80] width 109 height 26
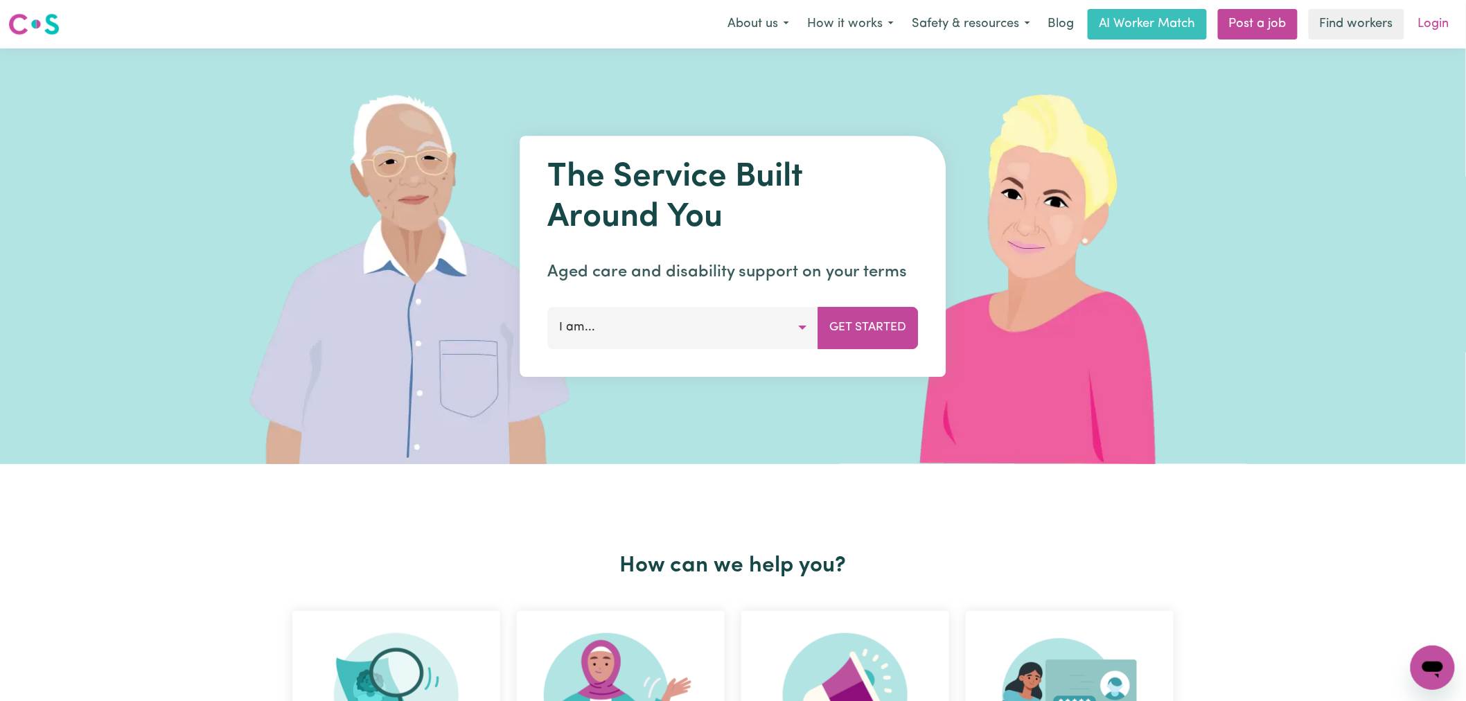
click at [1170, 19] on link "Login" at bounding box center [1434, 24] width 48 height 30
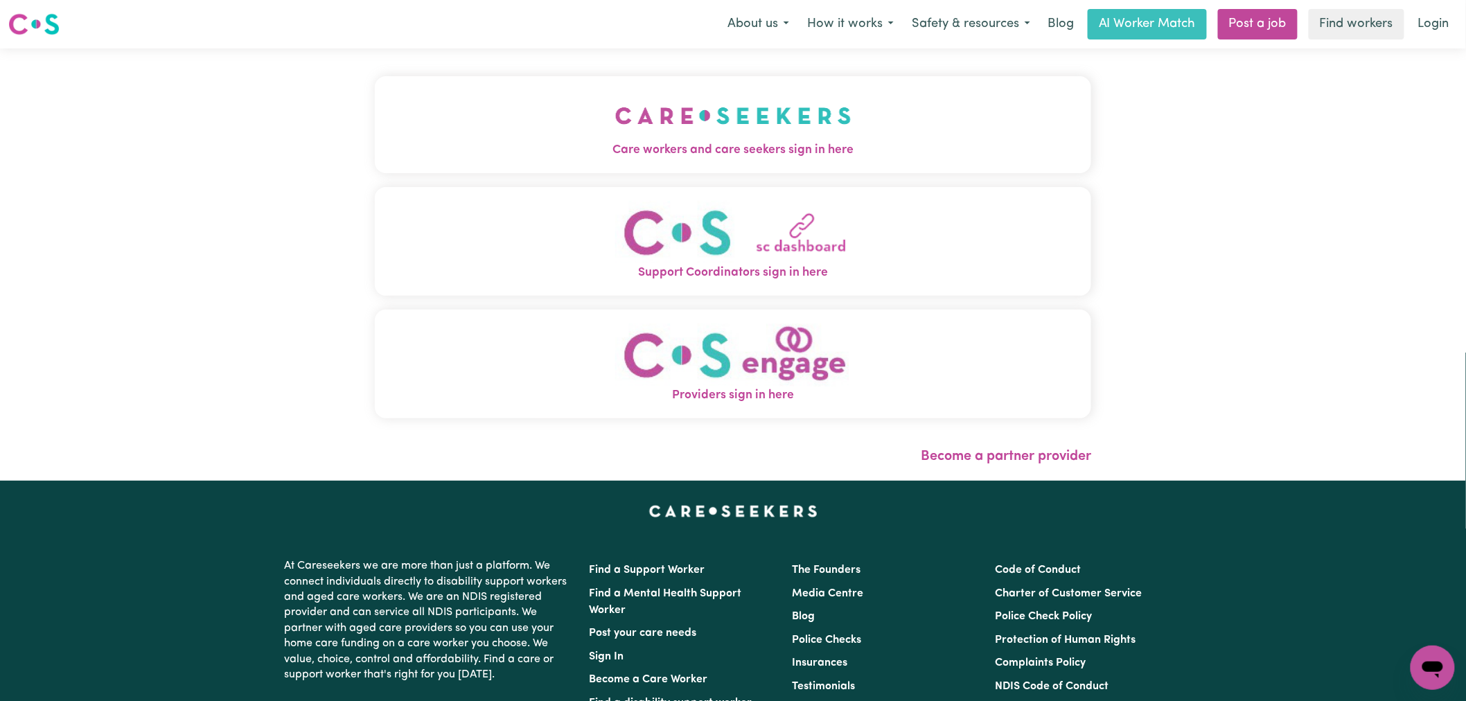
click at [555, 148] on span "Care workers and care seekers sign in here" at bounding box center [733, 150] width 716 height 18
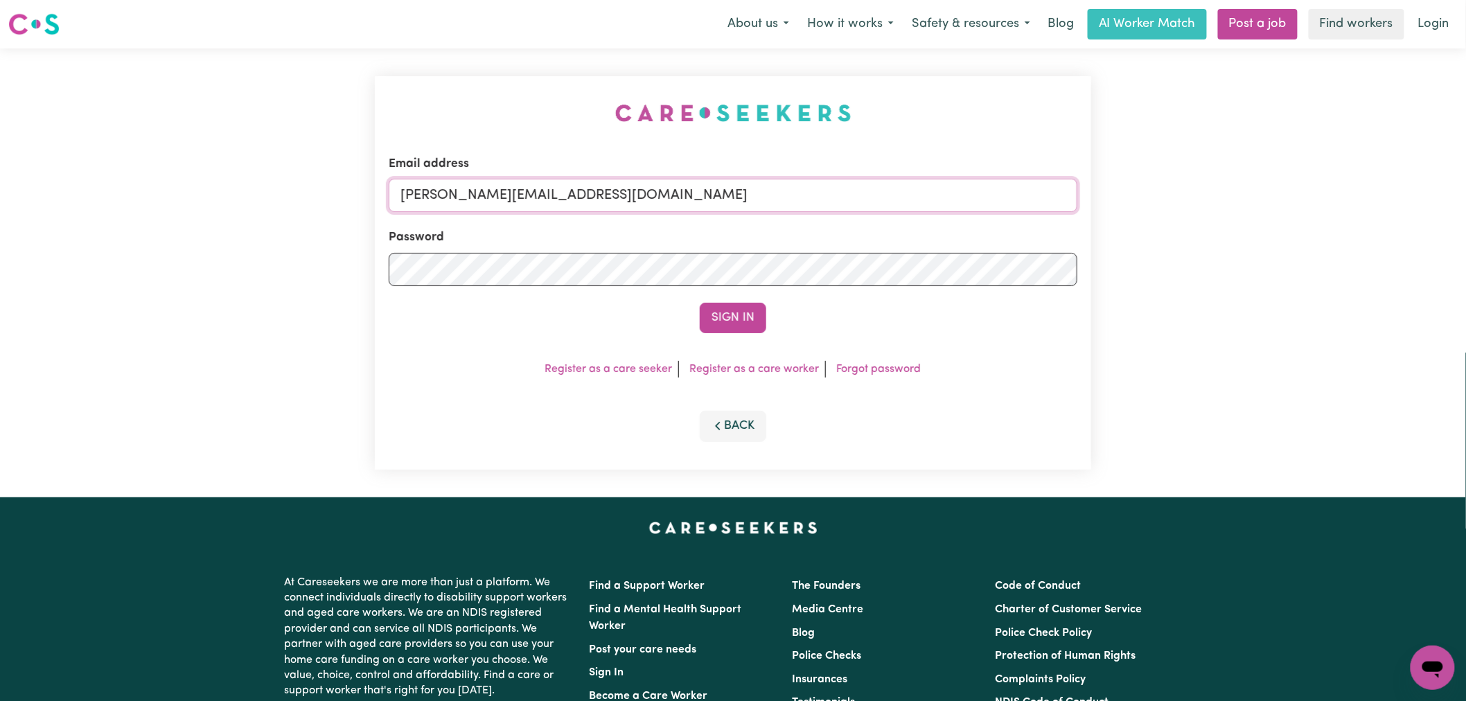
click at [585, 196] on input "[PERSON_NAME][EMAIL_ADDRESS][DOMAIN_NAME]" at bounding box center [733, 195] width 689 height 33
drag, startPoint x: 726, startPoint y: 191, endPoint x: 474, endPoint y: 185, distance: 252.2
click at [474, 185] on input "[EMAIL_ADDRESS][DOMAIN_NAME]" at bounding box center [733, 195] width 689 height 33
type input "[EMAIL_ADDRESS][DOMAIN_NAME]"
click at [726, 312] on button "Sign In" at bounding box center [733, 318] width 67 height 30
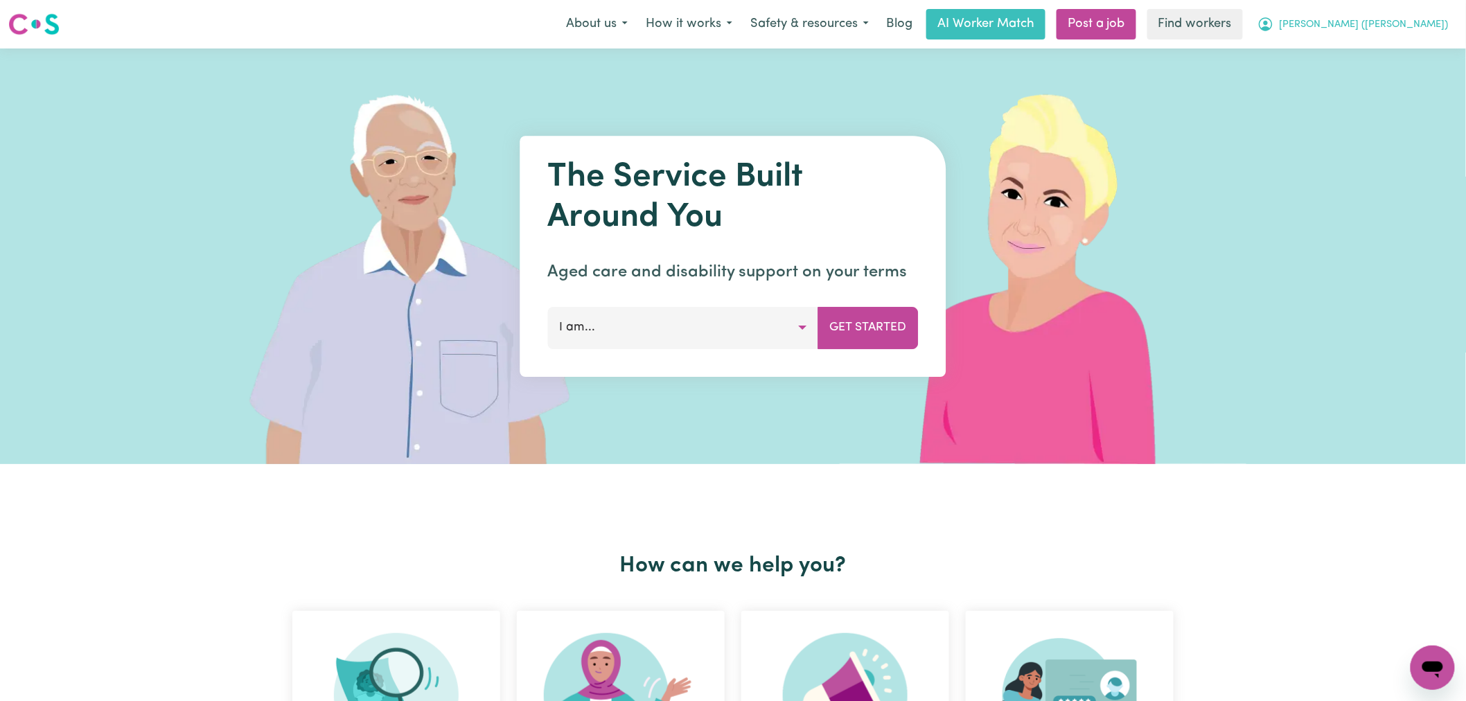
click at [1424, 21] on span "[PERSON_NAME] ([PERSON_NAME])" at bounding box center [1364, 24] width 169 height 15
click at [1409, 78] on link "Logout" at bounding box center [1401, 80] width 109 height 26
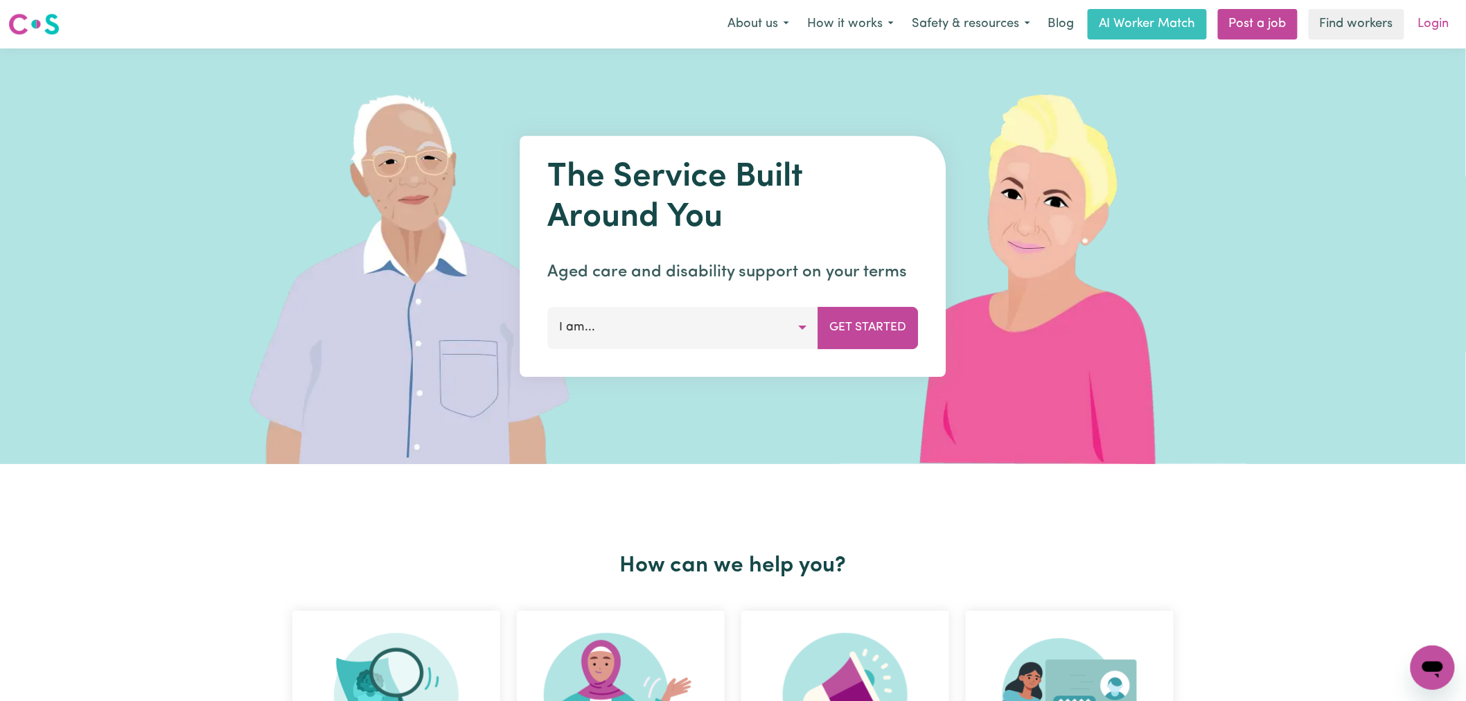
click at [1444, 25] on link "Login" at bounding box center [1434, 24] width 48 height 30
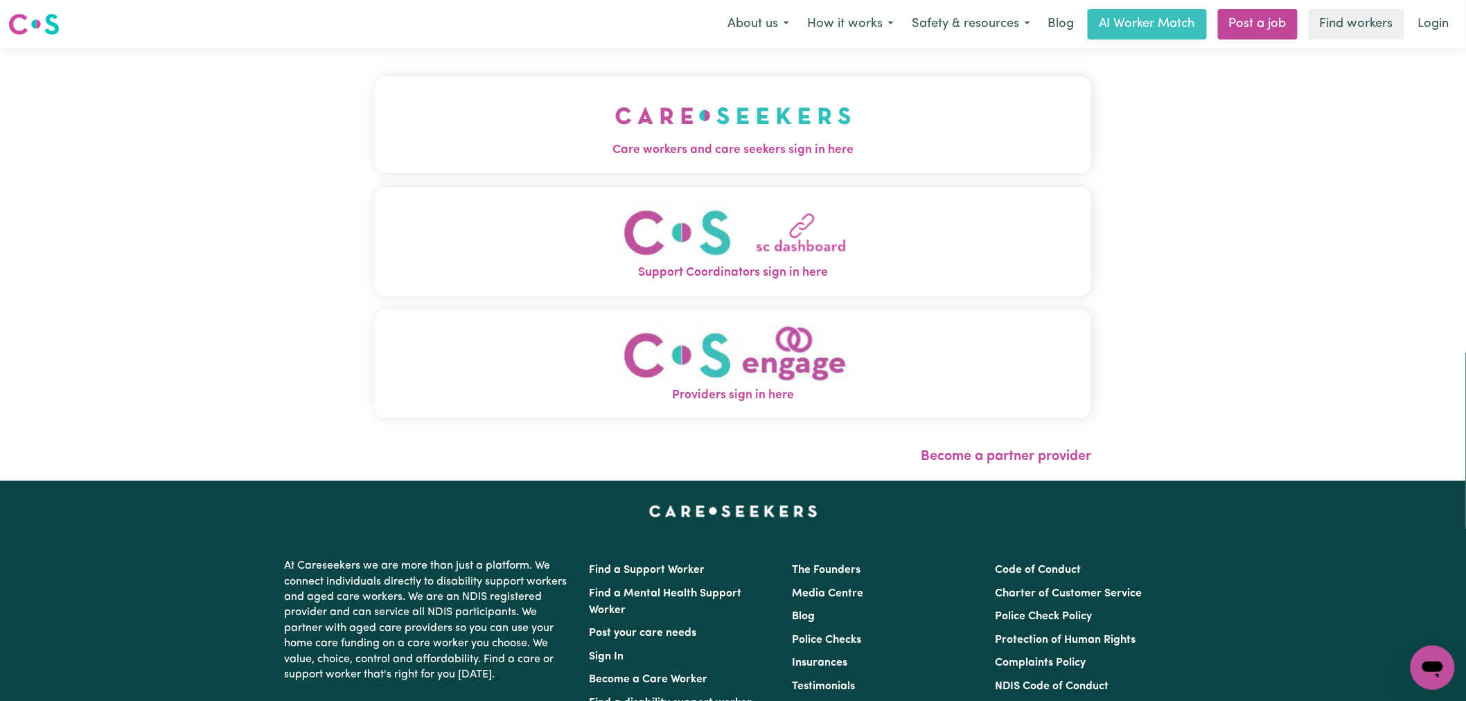
click at [660, 128] on img "Care workers and care seekers sign in here" at bounding box center [733, 115] width 236 height 51
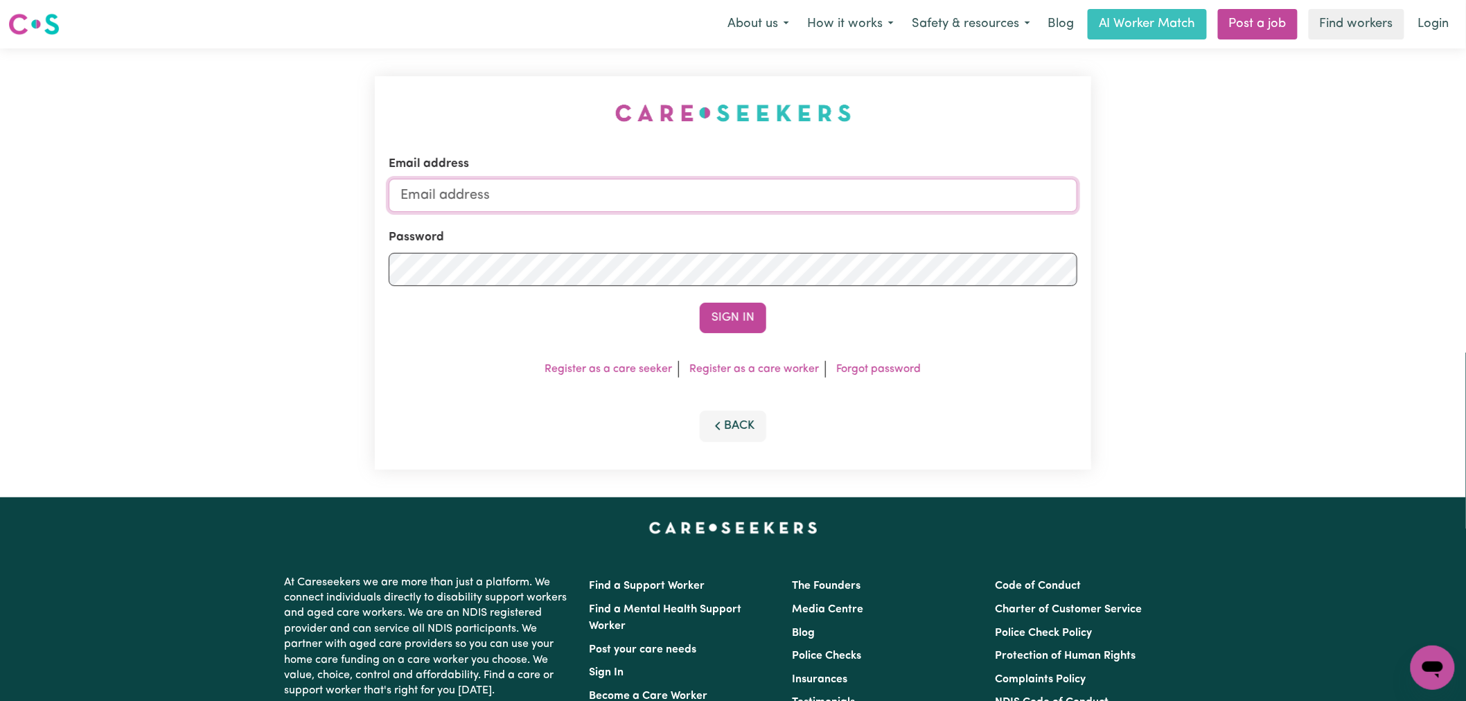
type input "[PERSON_NAME][EMAIL_ADDRESS][DOMAIN_NAME]"
click at [743, 315] on button "Sign In" at bounding box center [733, 318] width 67 height 30
